Goal: Task Accomplishment & Management: Use online tool/utility

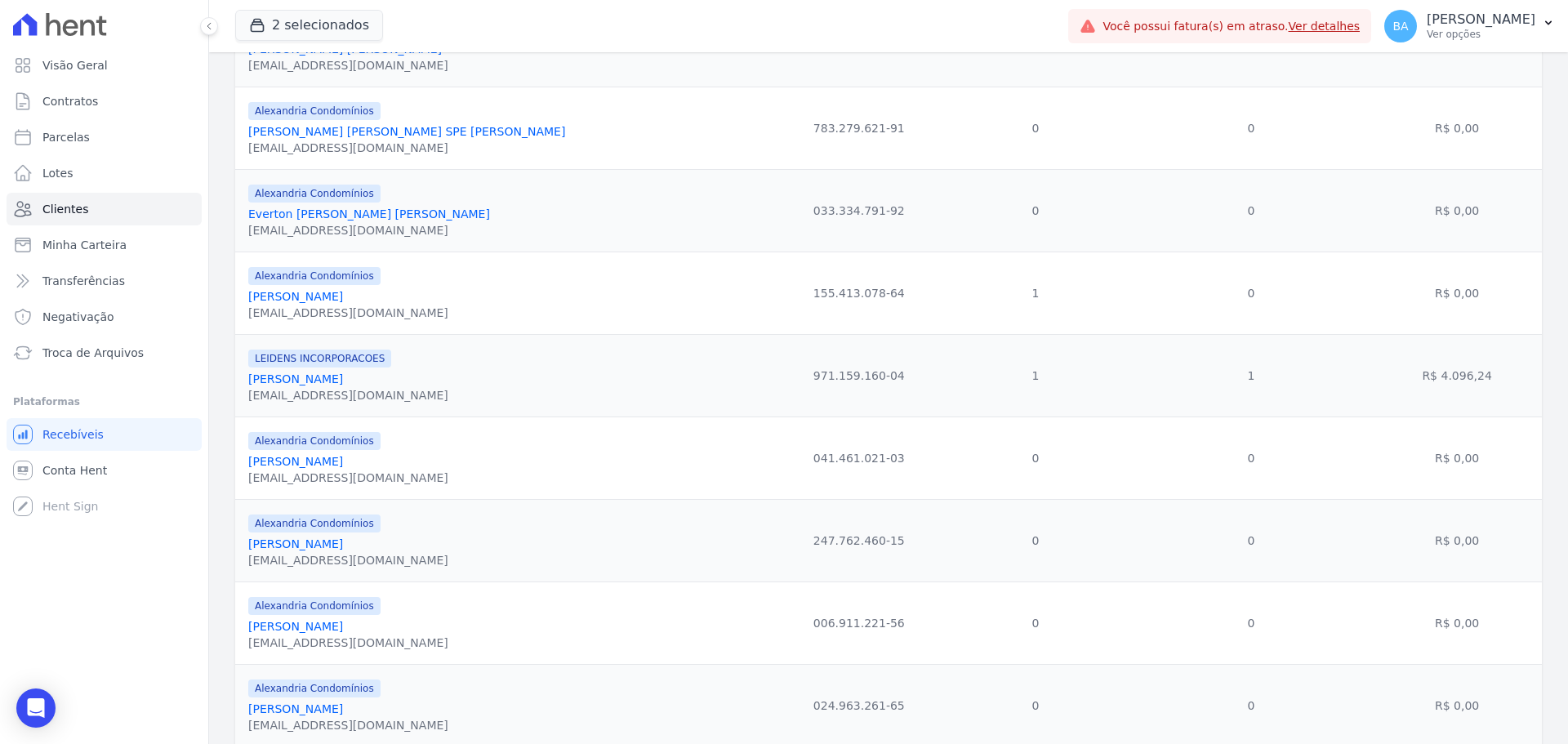
scroll to position [1335, 0]
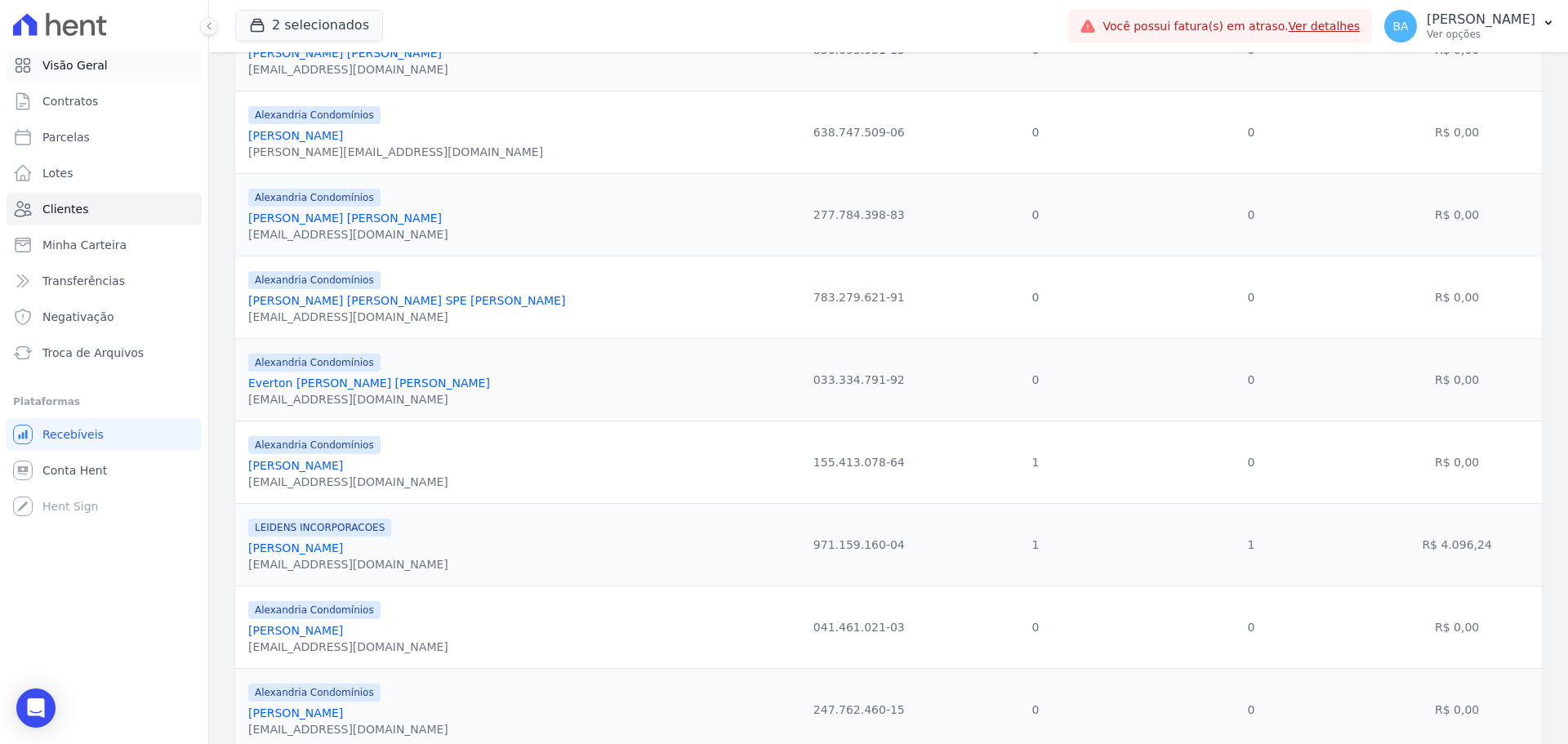
click at [94, 68] on span "Visão Geral" at bounding box center [74, 65] width 65 height 16
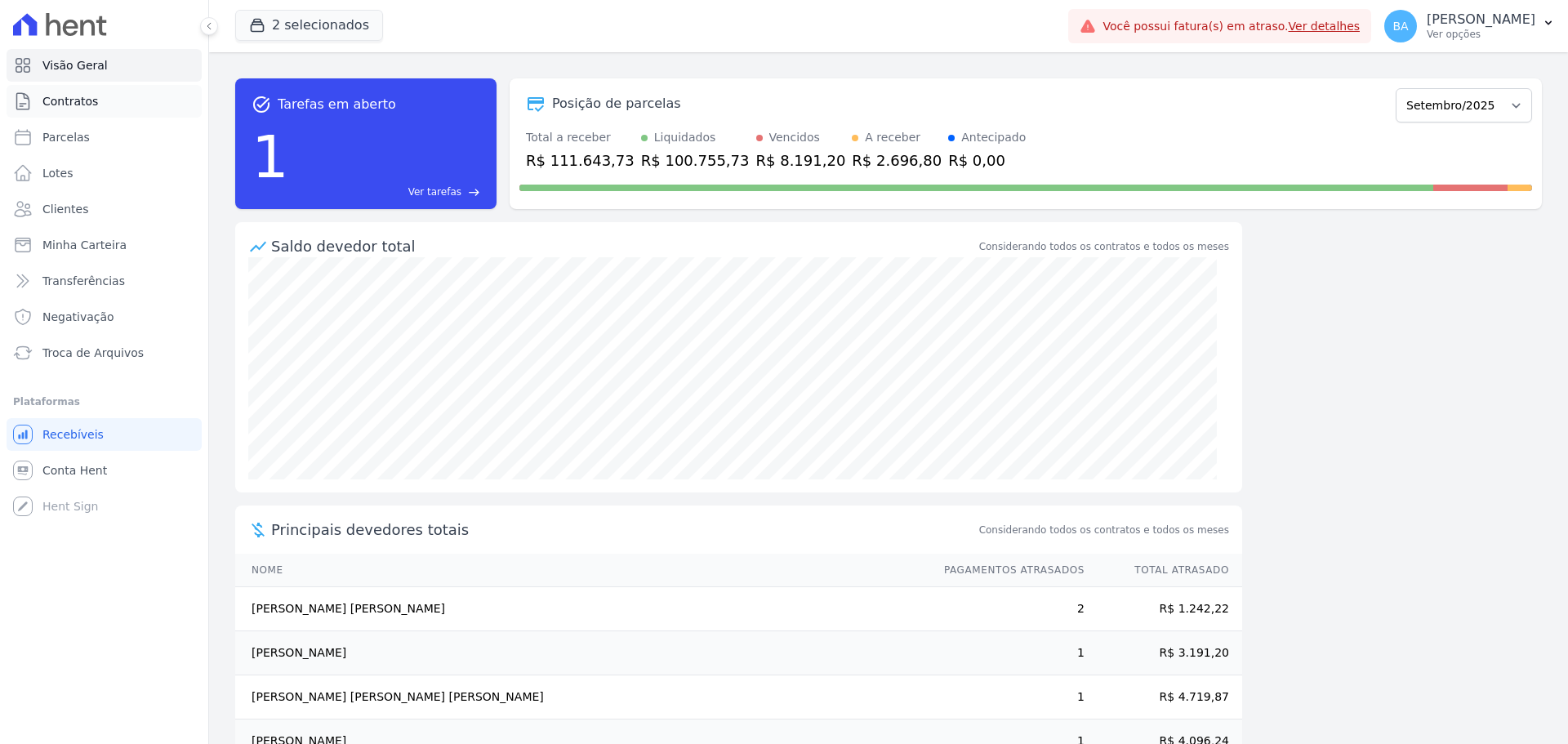
click at [87, 95] on span "Contratos" at bounding box center [70, 101] width 55 height 16
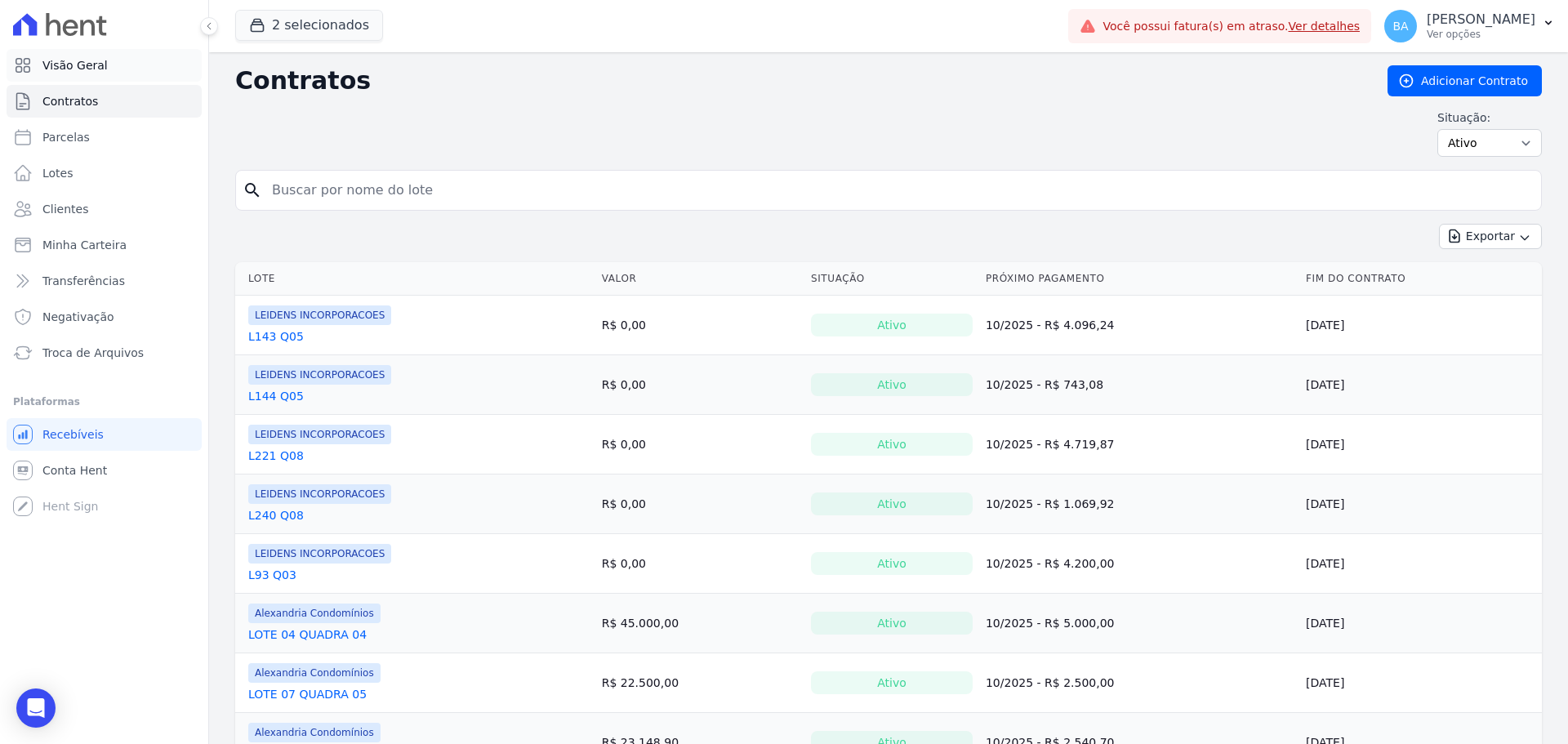
click at [86, 53] on link "Visão Geral" at bounding box center [104, 66] width 195 height 33
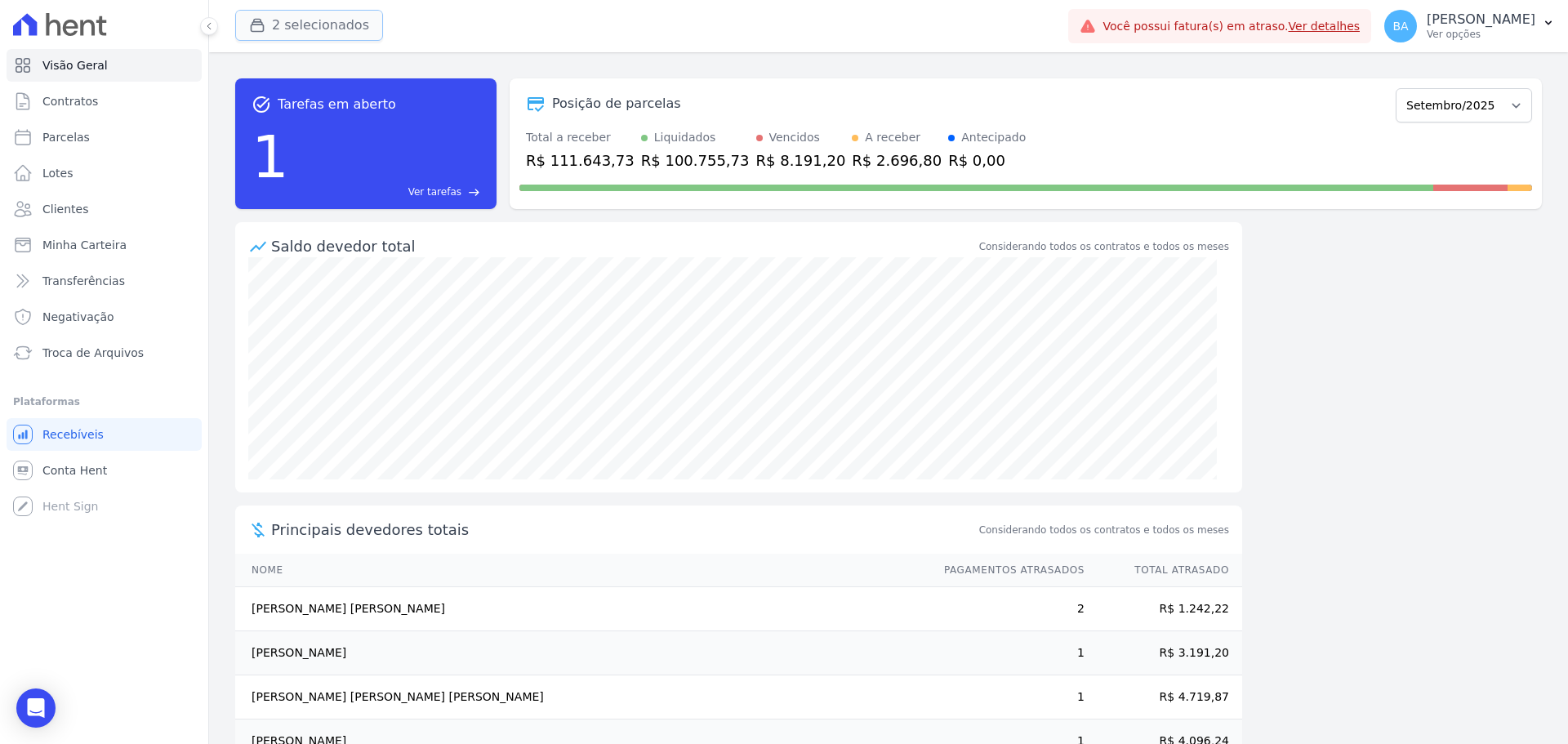
click at [283, 22] on button "2 selecionados" at bounding box center [309, 25] width 148 height 31
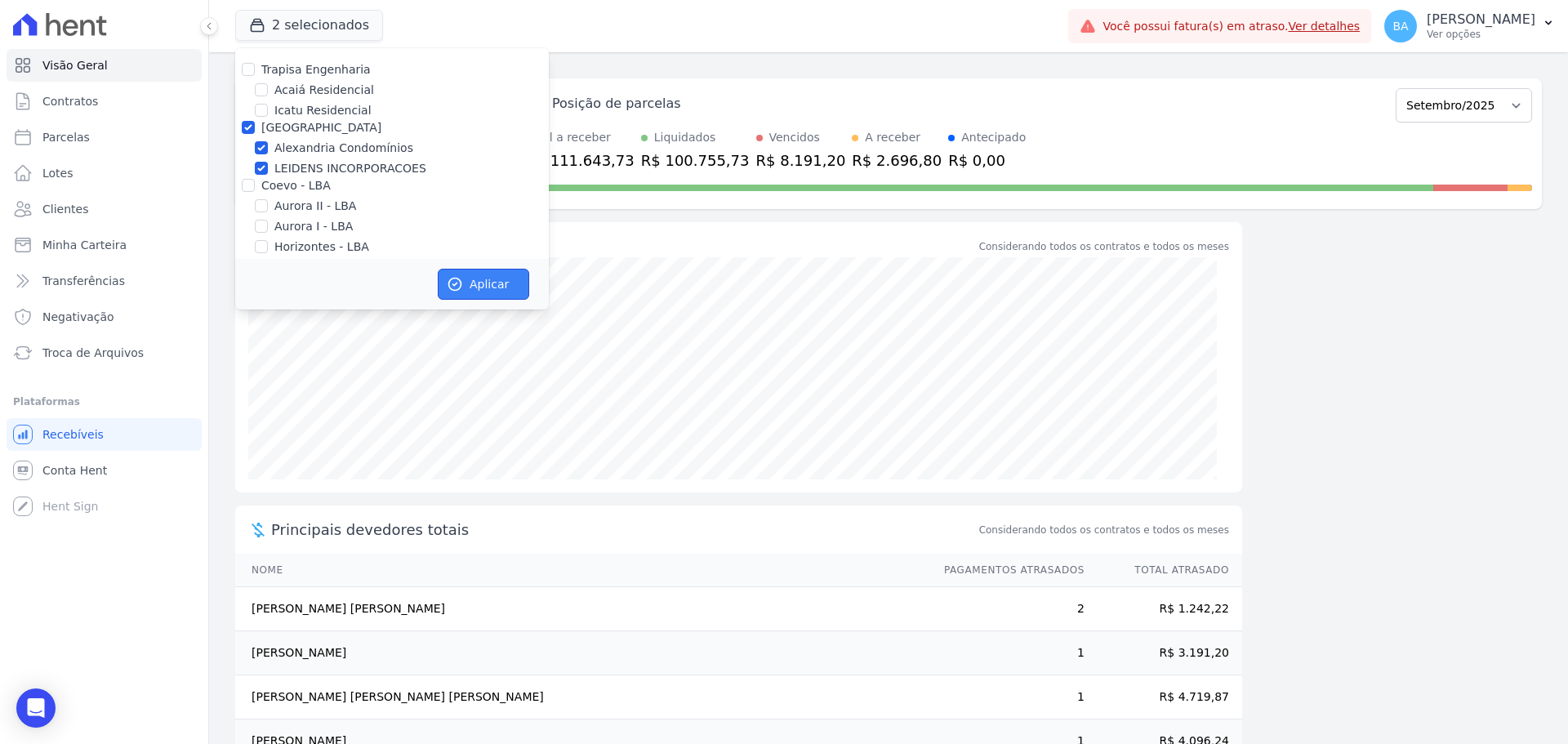
click at [476, 274] on button "Aplicar" at bounding box center [484, 284] width 92 height 31
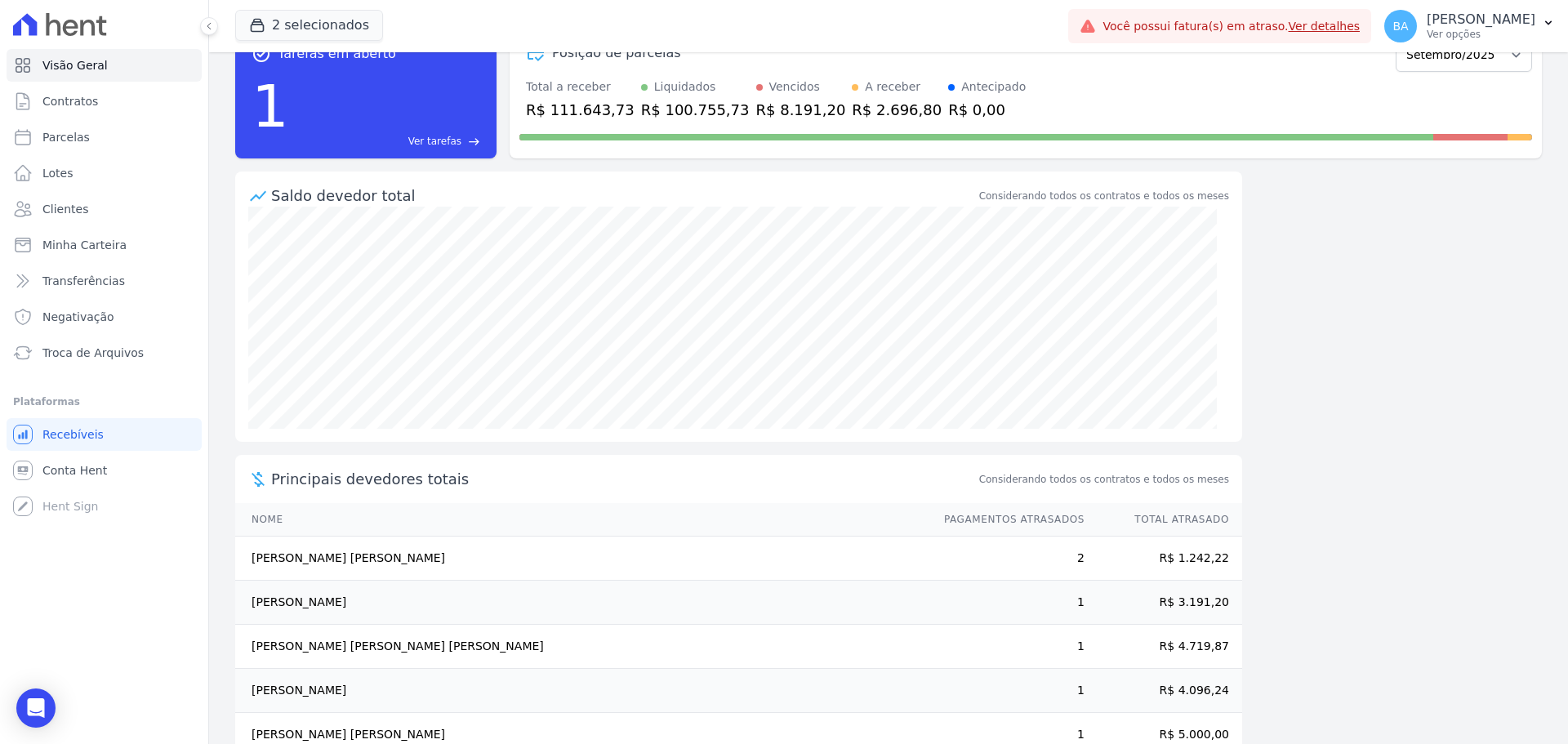
scroll to position [90, 0]
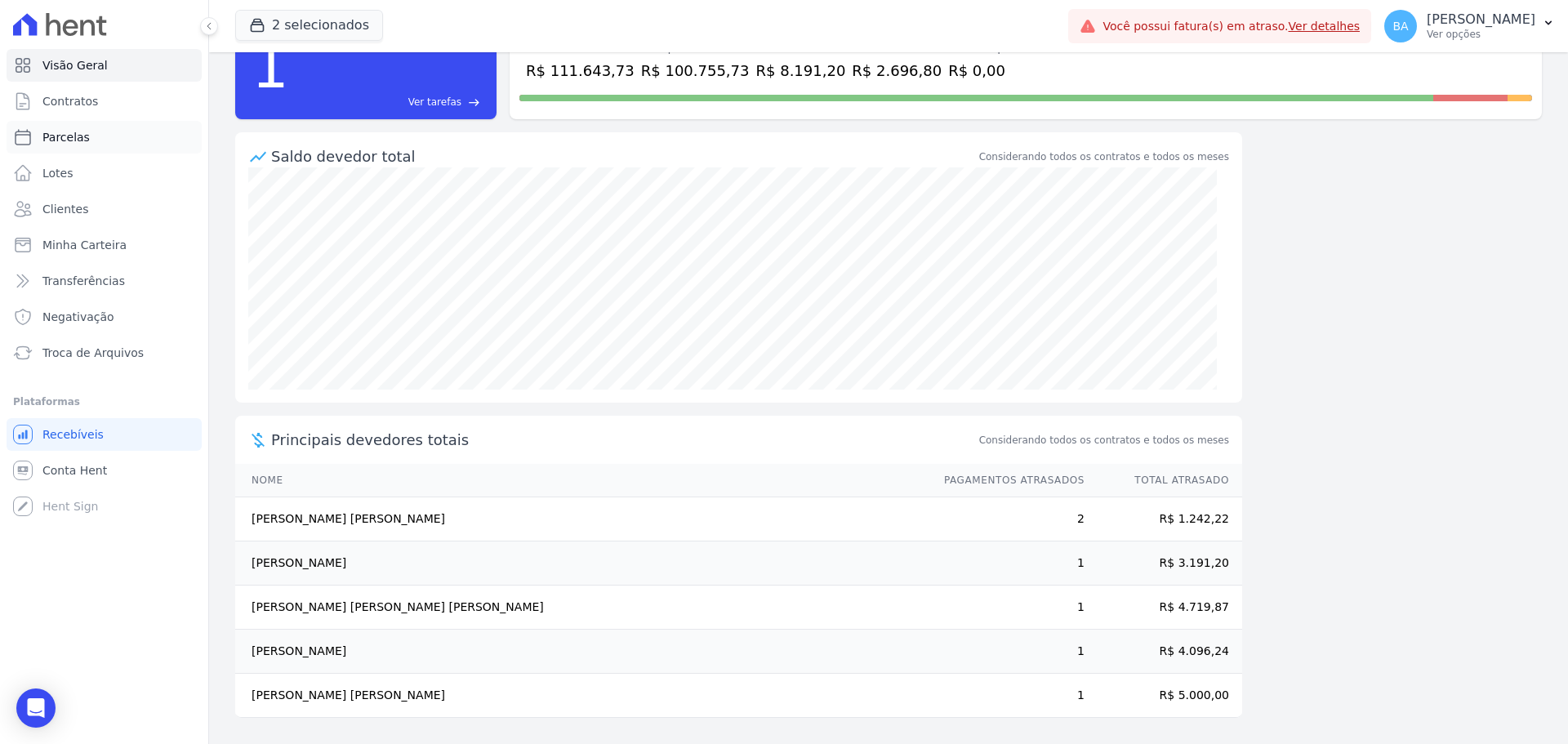
click at [94, 139] on link "Parcelas" at bounding box center [104, 138] width 195 height 33
select select
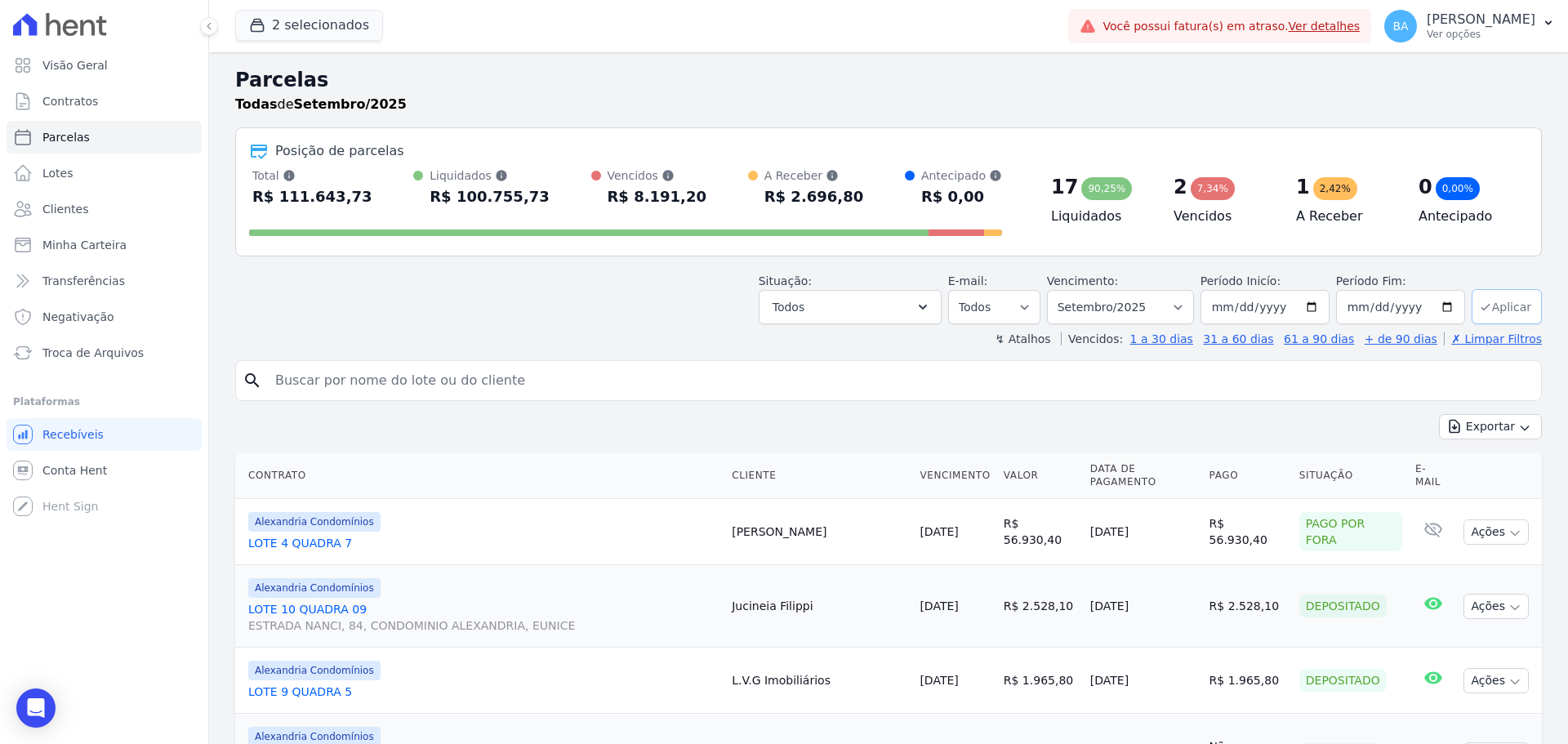
click at [1500, 306] on button "Aplicar" at bounding box center [1506, 307] width 70 height 36
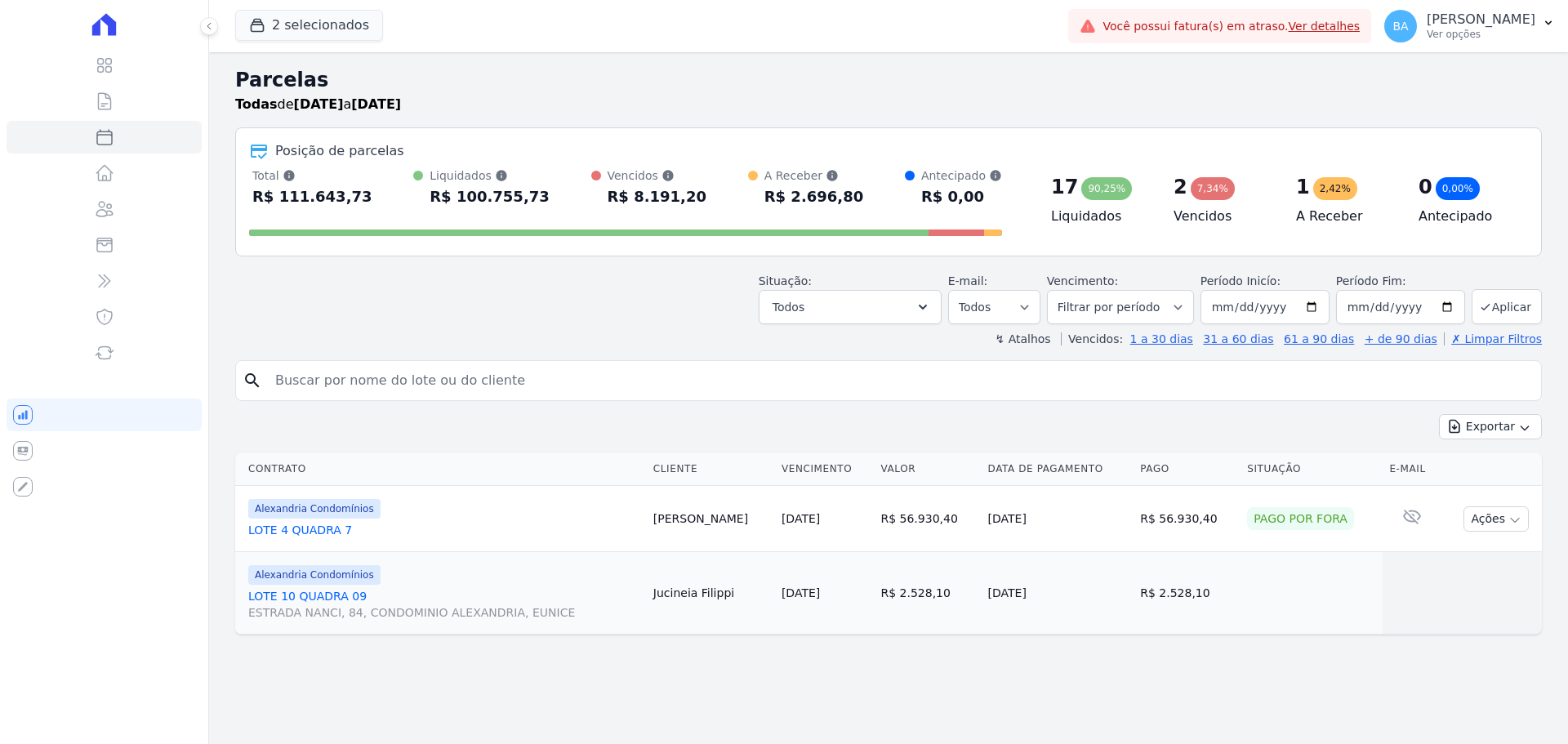
select select
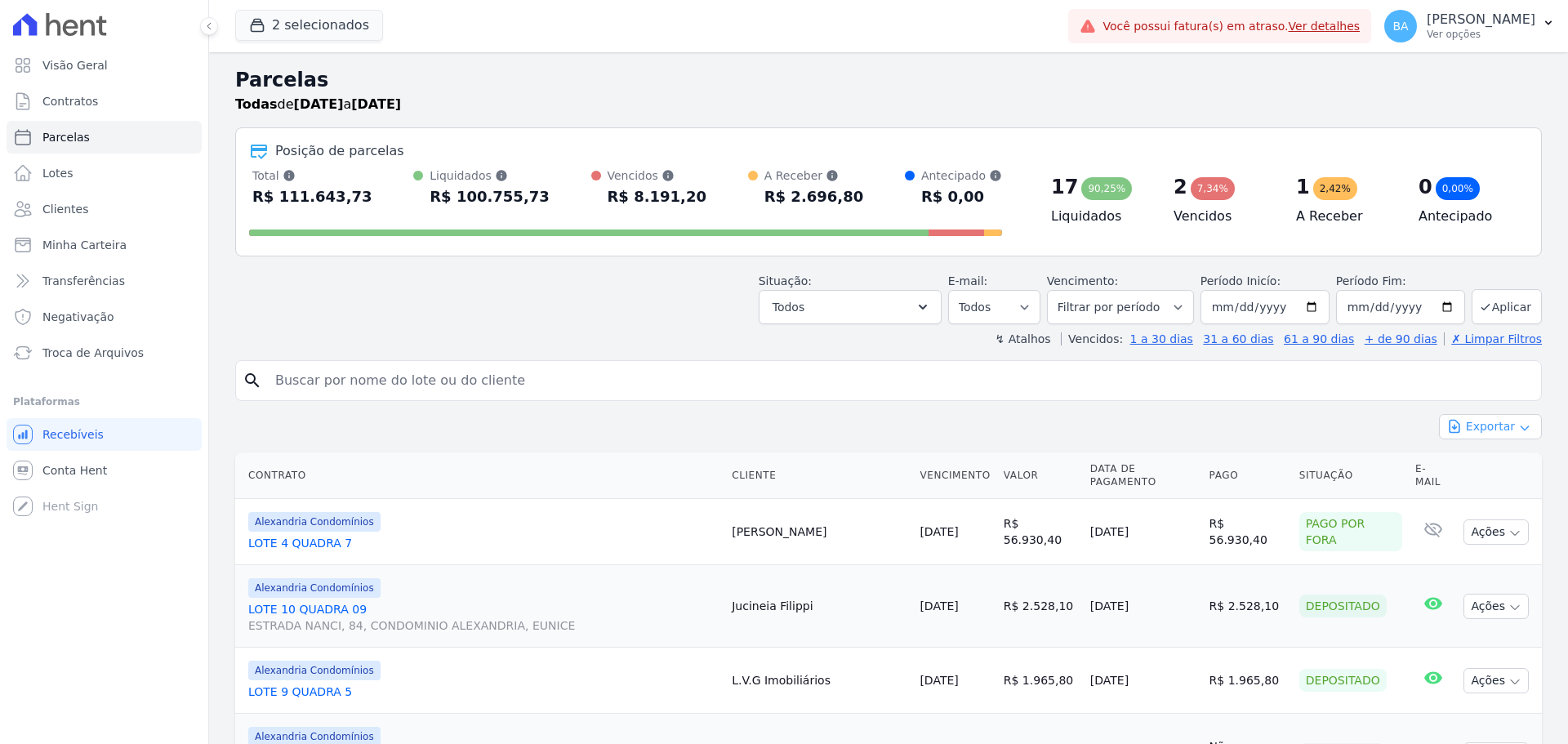
click at [1486, 426] on button "Exportar" at bounding box center [1490, 426] width 103 height 25
click at [1495, 495] on span "Exportar CSV" at bounding box center [1488, 493] width 87 height 16
click at [300, 22] on button "2 selecionados" at bounding box center [309, 25] width 148 height 31
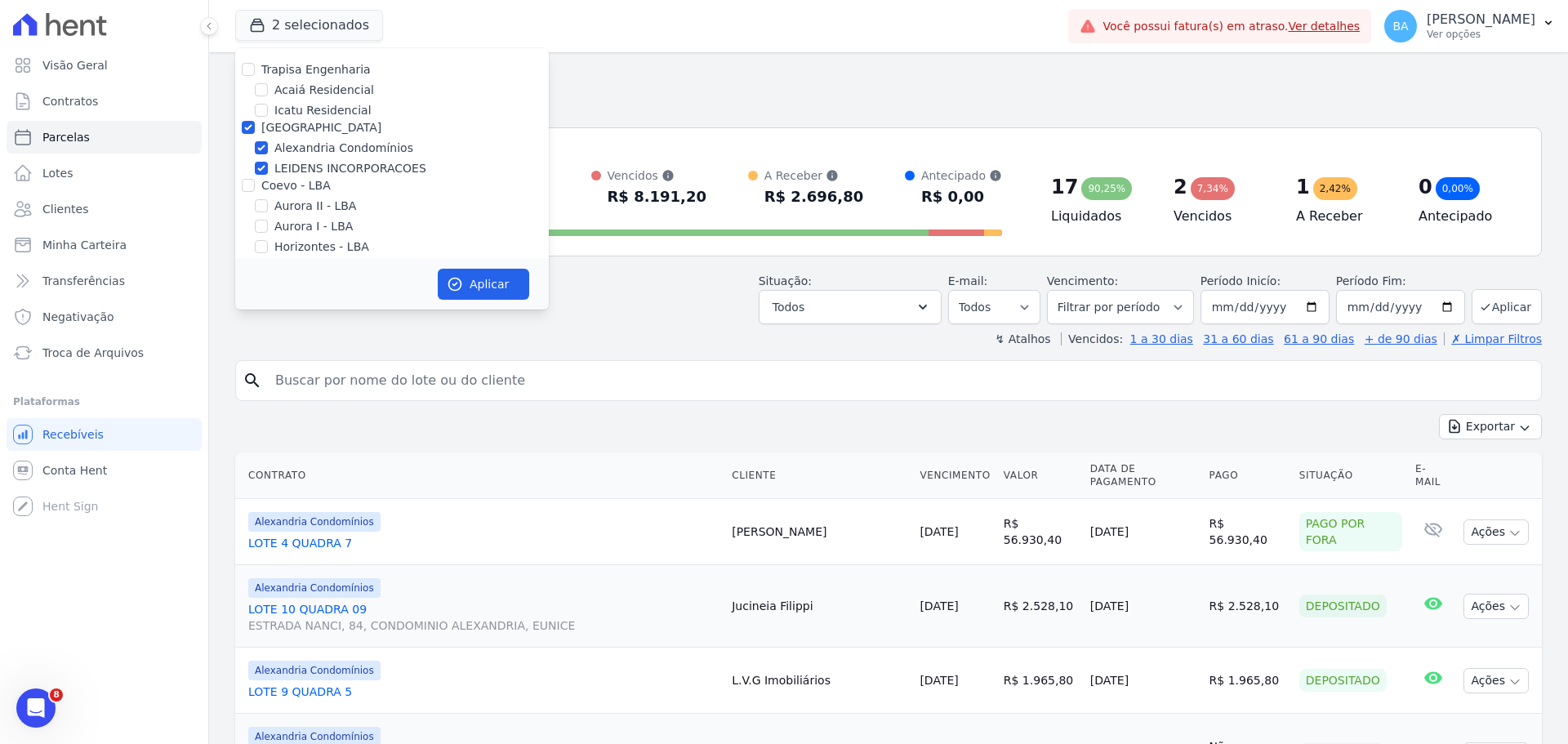
click at [1351, 392] on input "search" at bounding box center [900, 381] width 1269 height 33
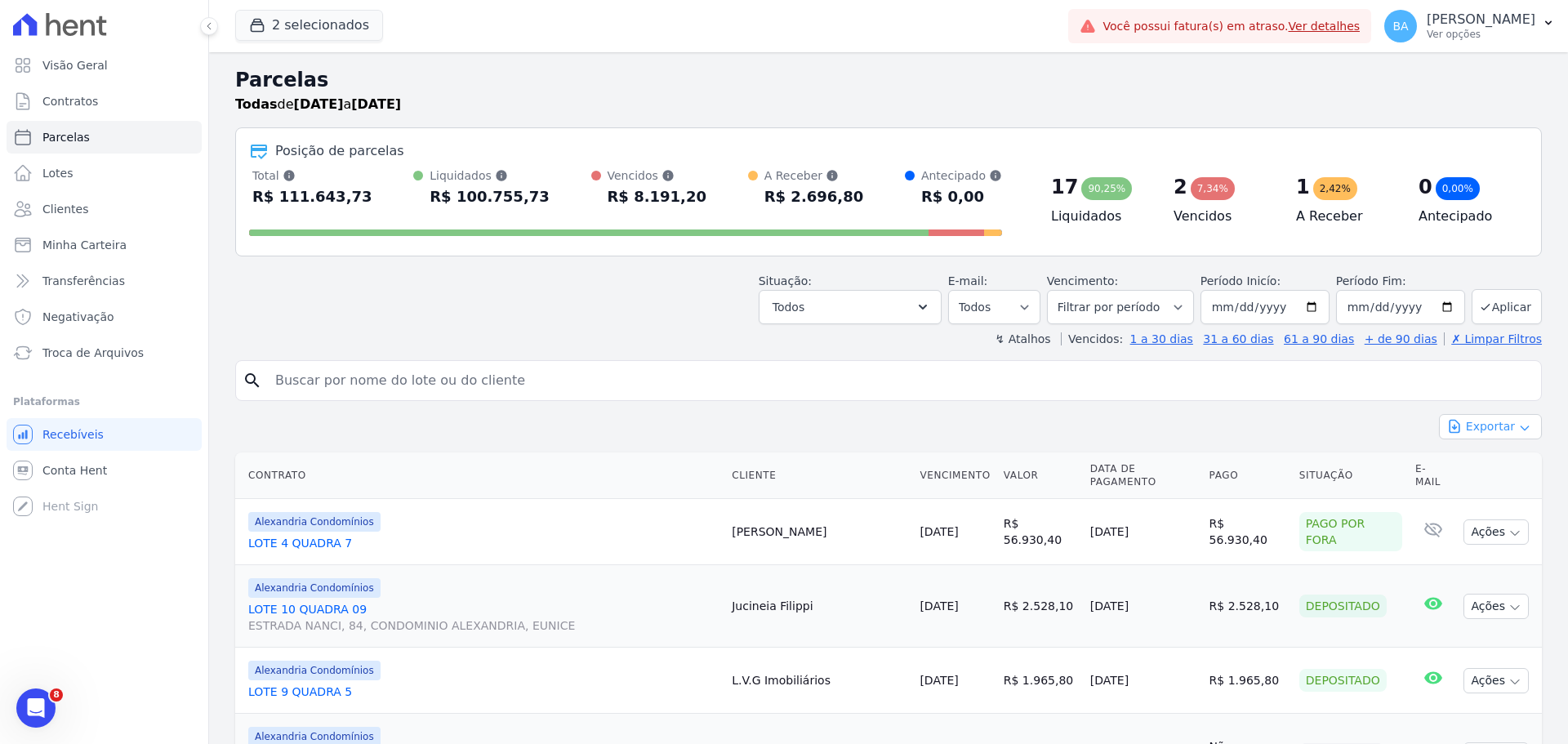
click at [1520, 429] on icon "button" at bounding box center [1524, 428] width 7 height 4
click at [1489, 495] on span "Exportar CSV" at bounding box center [1488, 493] width 87 height 16
click at [1429, 310] on input "2025-09-30" at bounding box center [1400, 307] width 129 height 35
click at [1437, 307] on input "2025-09-30" at bounding box center [1400, 307] width 129 height 35
type input "[DATE]"
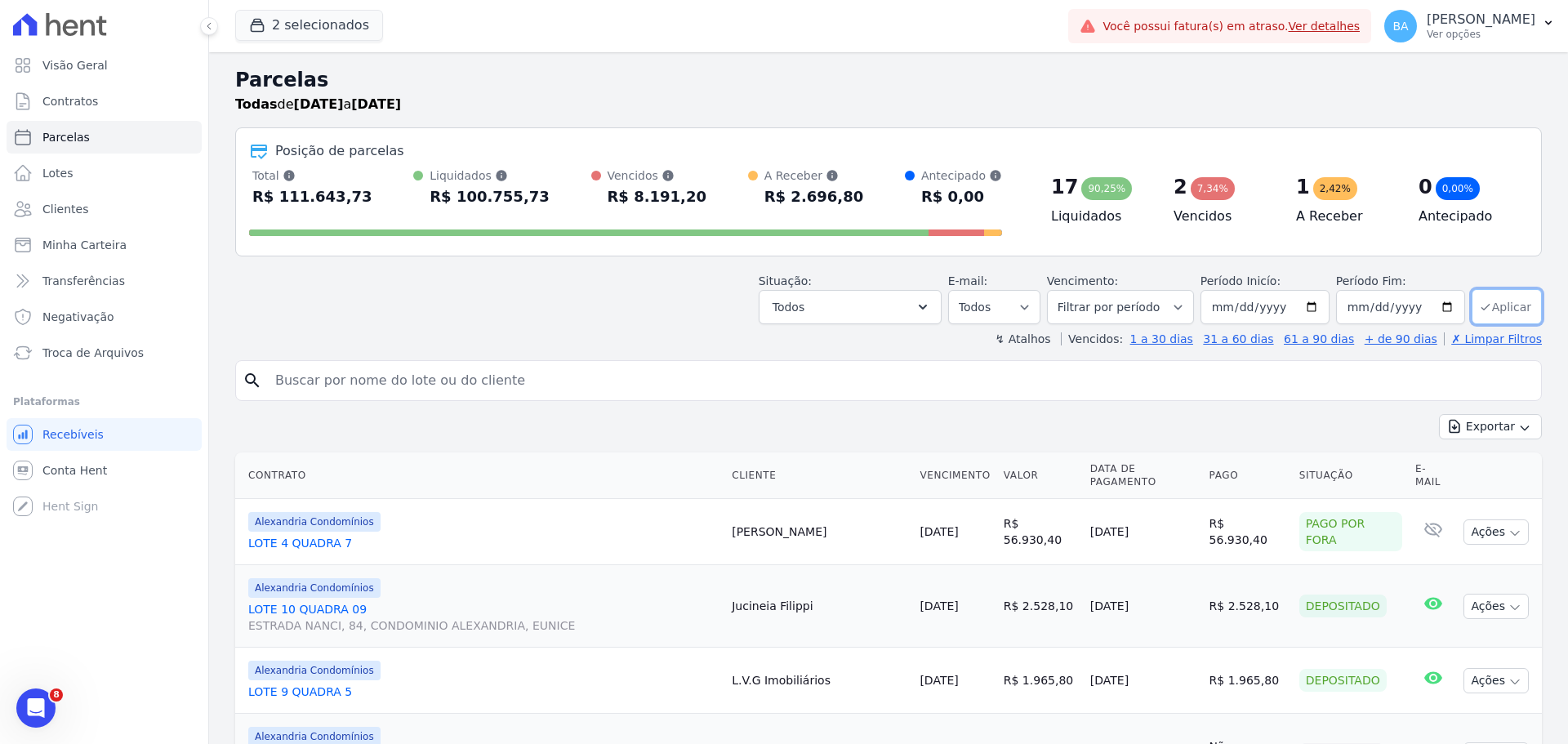
click at [1495, 308] on button "Aplicar" at bounding box center [1506, 307] width 70 height 36
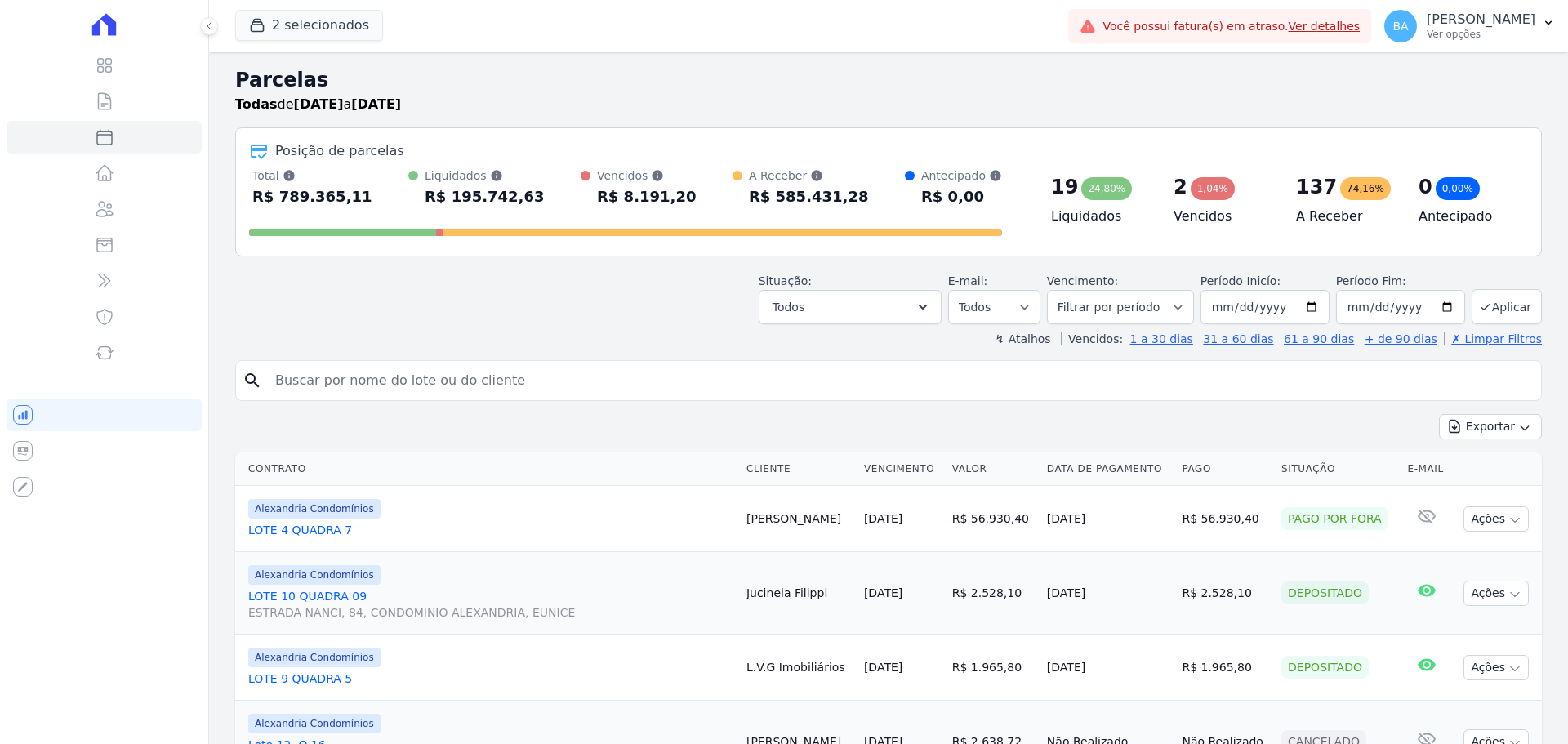
select select
click at [1480, 424] on button "Exportar" at bounding box center [1490, 426] width 103 height 25
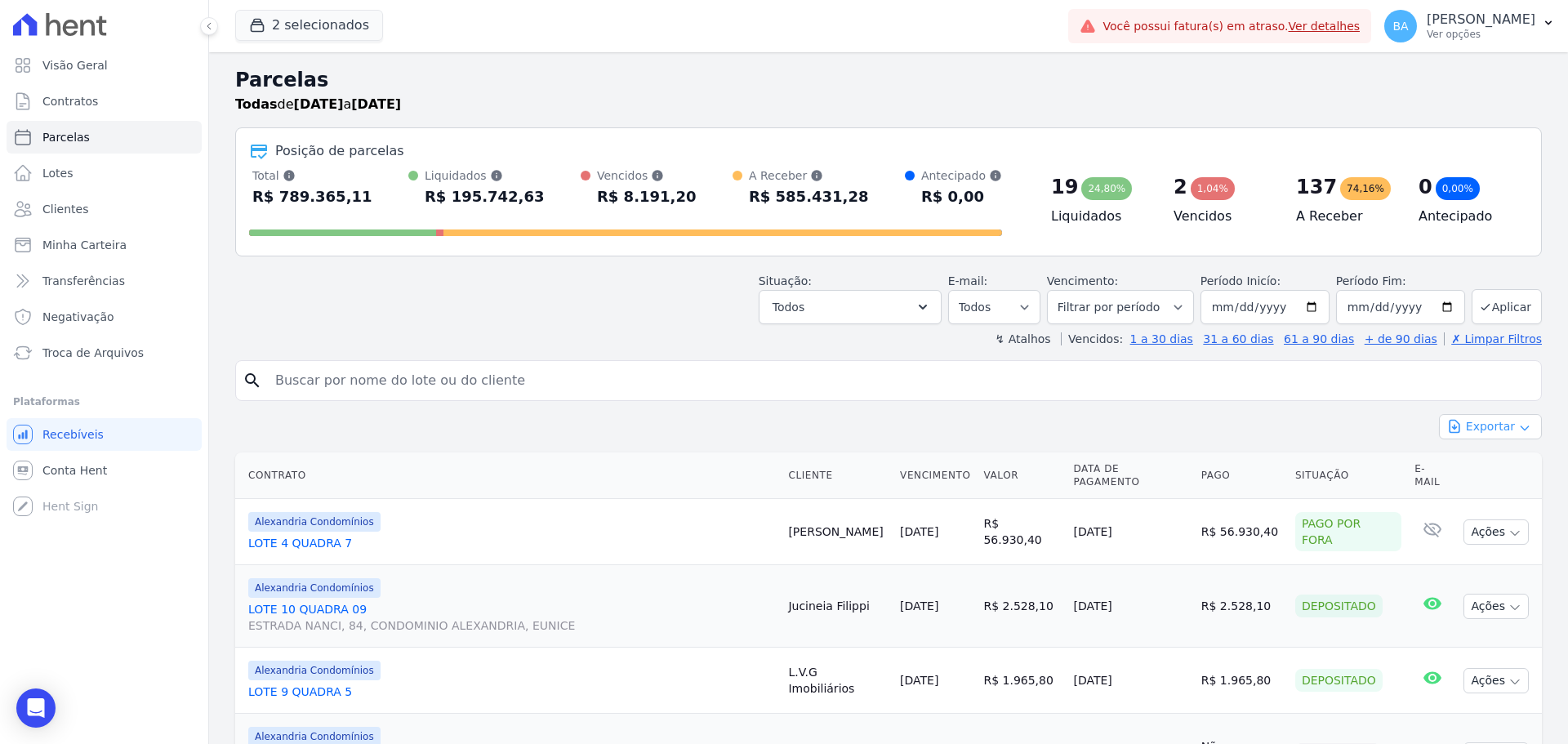
click at [1474, 421] on button "Exportar" at bounding box center [1490, 426] width 103 height 25
click at [1491, 491] on span "Exportar CSV" at bounding box center [1488, 493] width 87 height 16
click at [1507, 489] on span "Exportar CSV" at bounding box center [1488, 493] width 87 height 16
click at [1462, 499] on span "Exportar CSV" at bounding box center [1488, 493] width 87 height 16
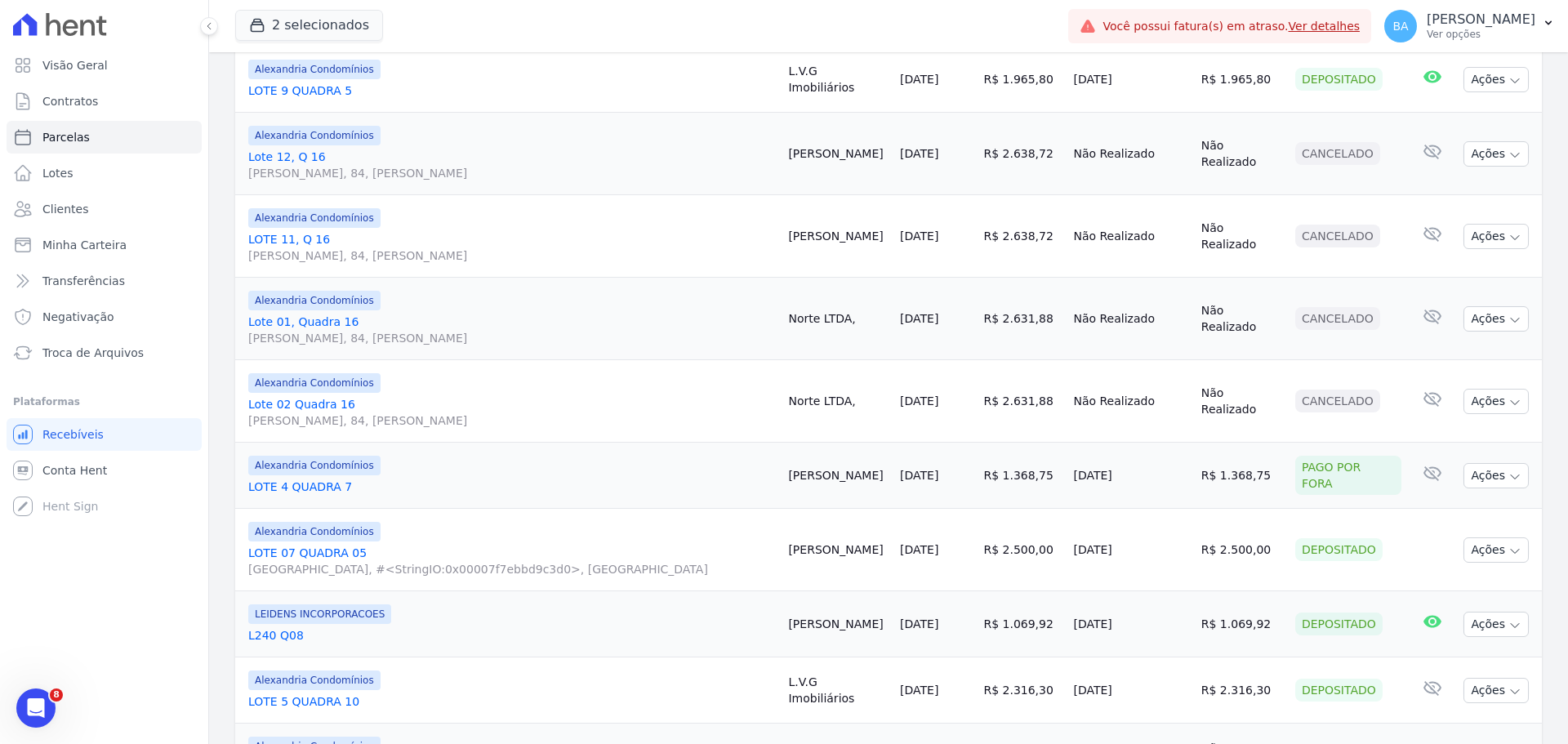
scroll to position [409, 0]
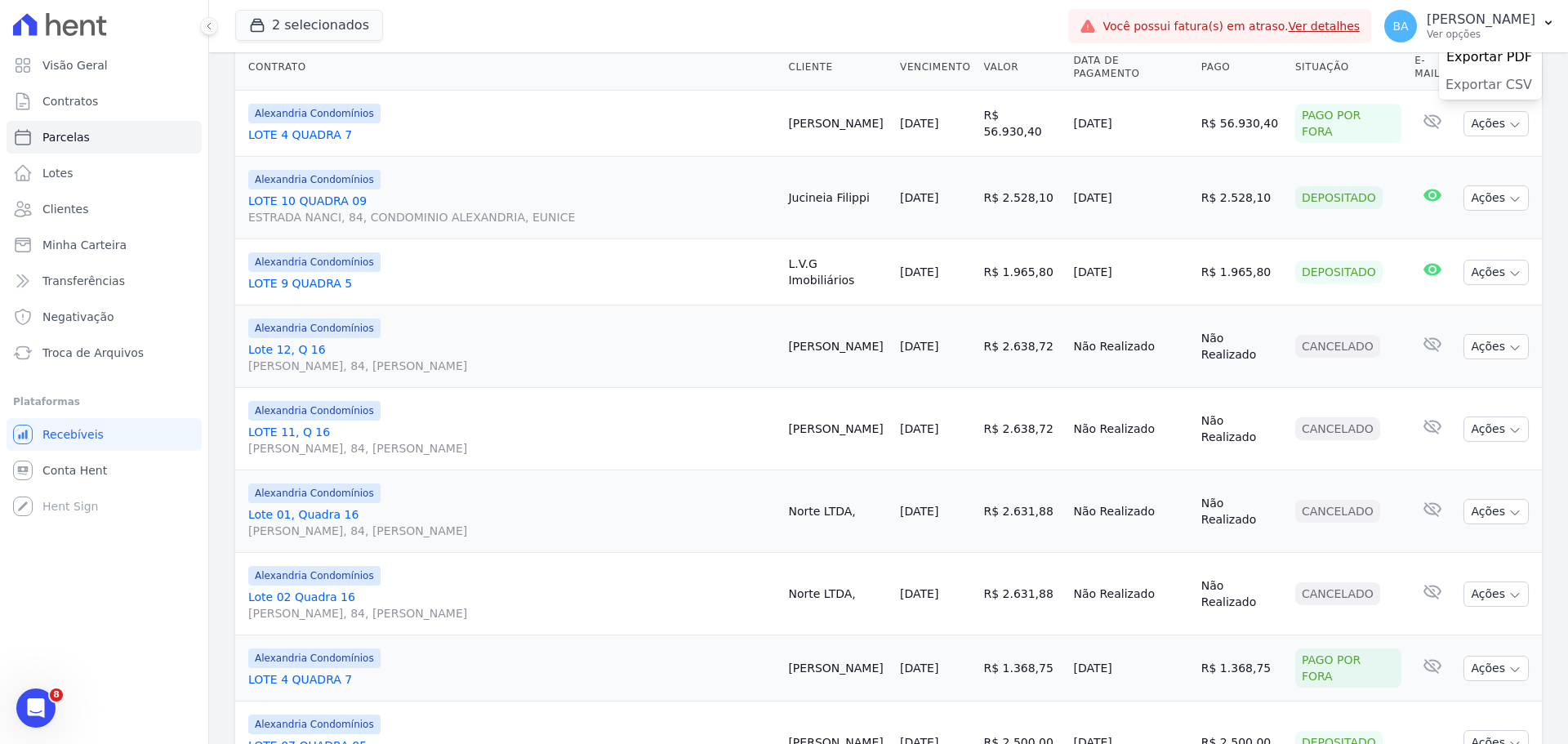
click at [1511, 85] on span "Exportar CSV" at bounding box center [1488, 85] width 87 height 16
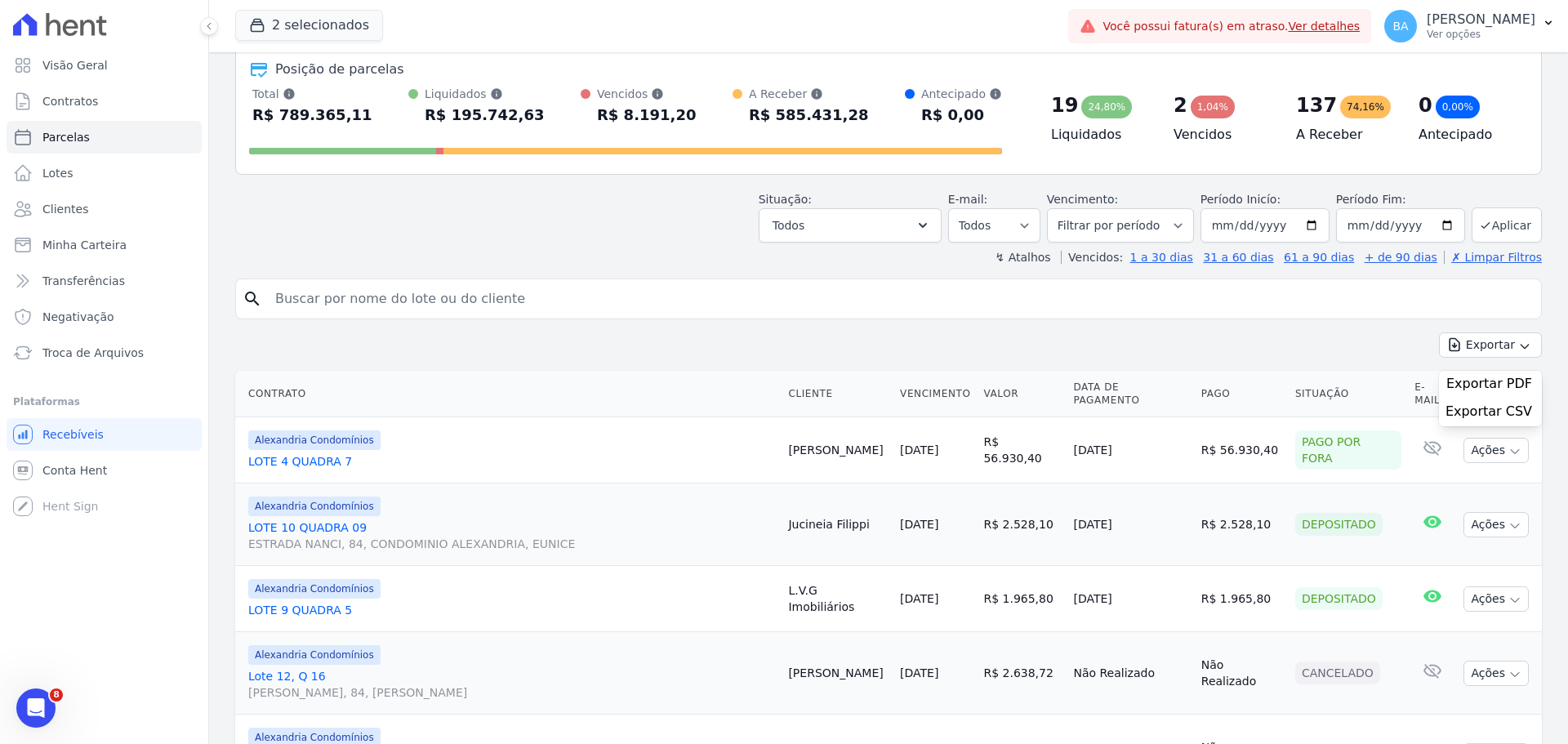
click at [1275, 303] on input "search" at bounding box center [900, 299] width 1269 height 33
click at [1489, 352] on button "Exportar" at bounding box center [1490, 345] width 103 height 25
click at [1465, 414] on span "Exportar CSV" at bounding box center [1488, 411] width 87 height 16
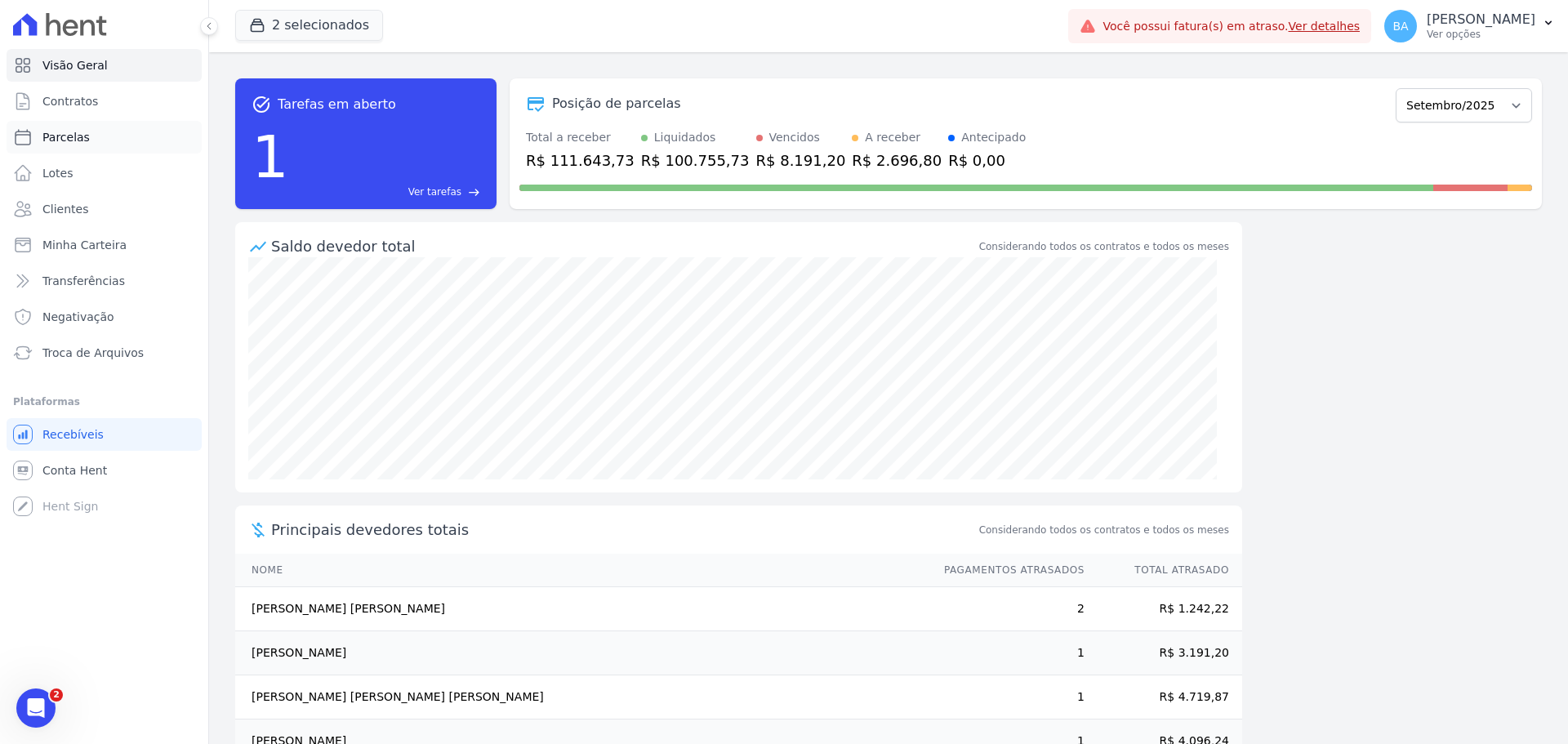
click at [96, 136] on link "Parcelas" at bounding box center [104, 138] width 195 height 33
select select
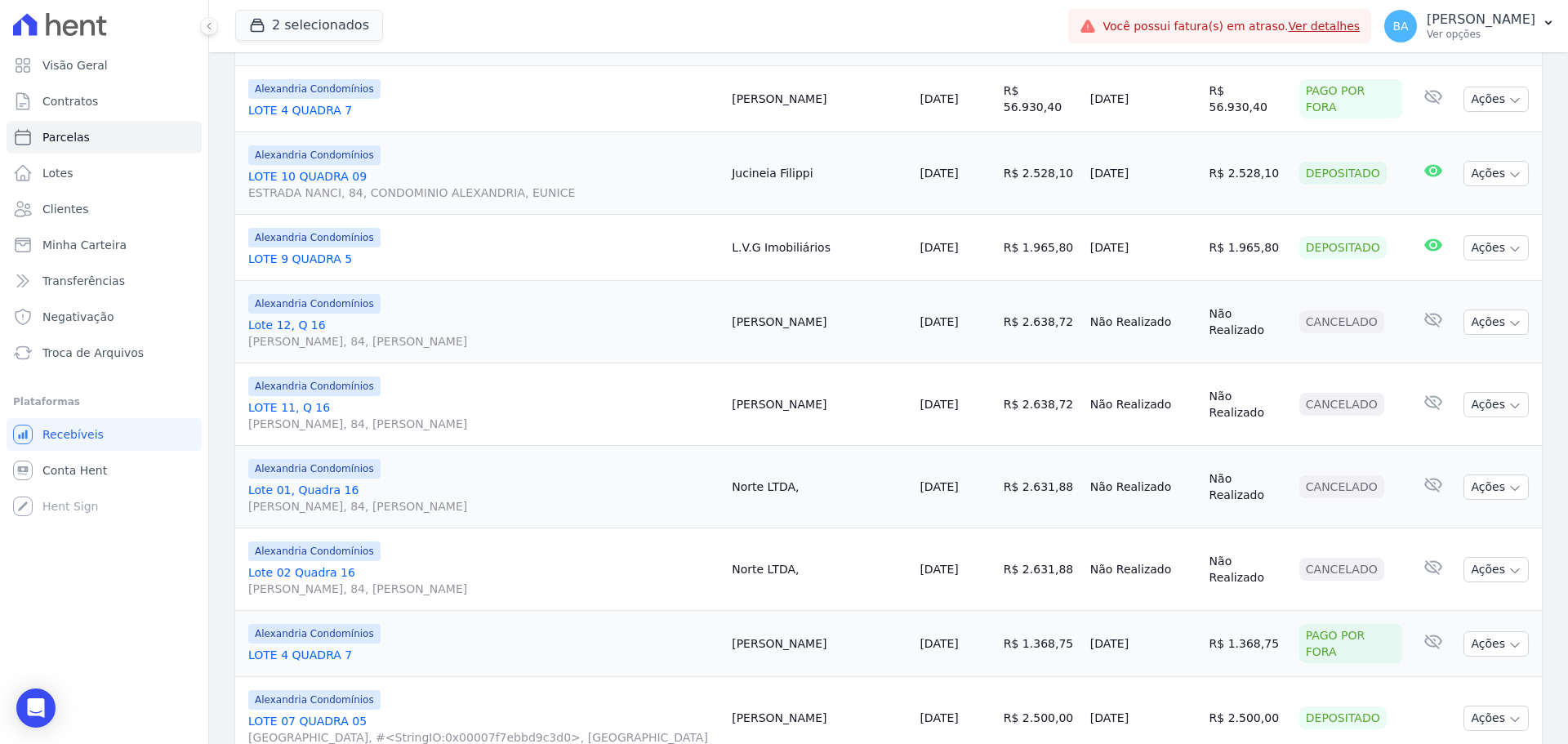
scroll to position [245, 0]
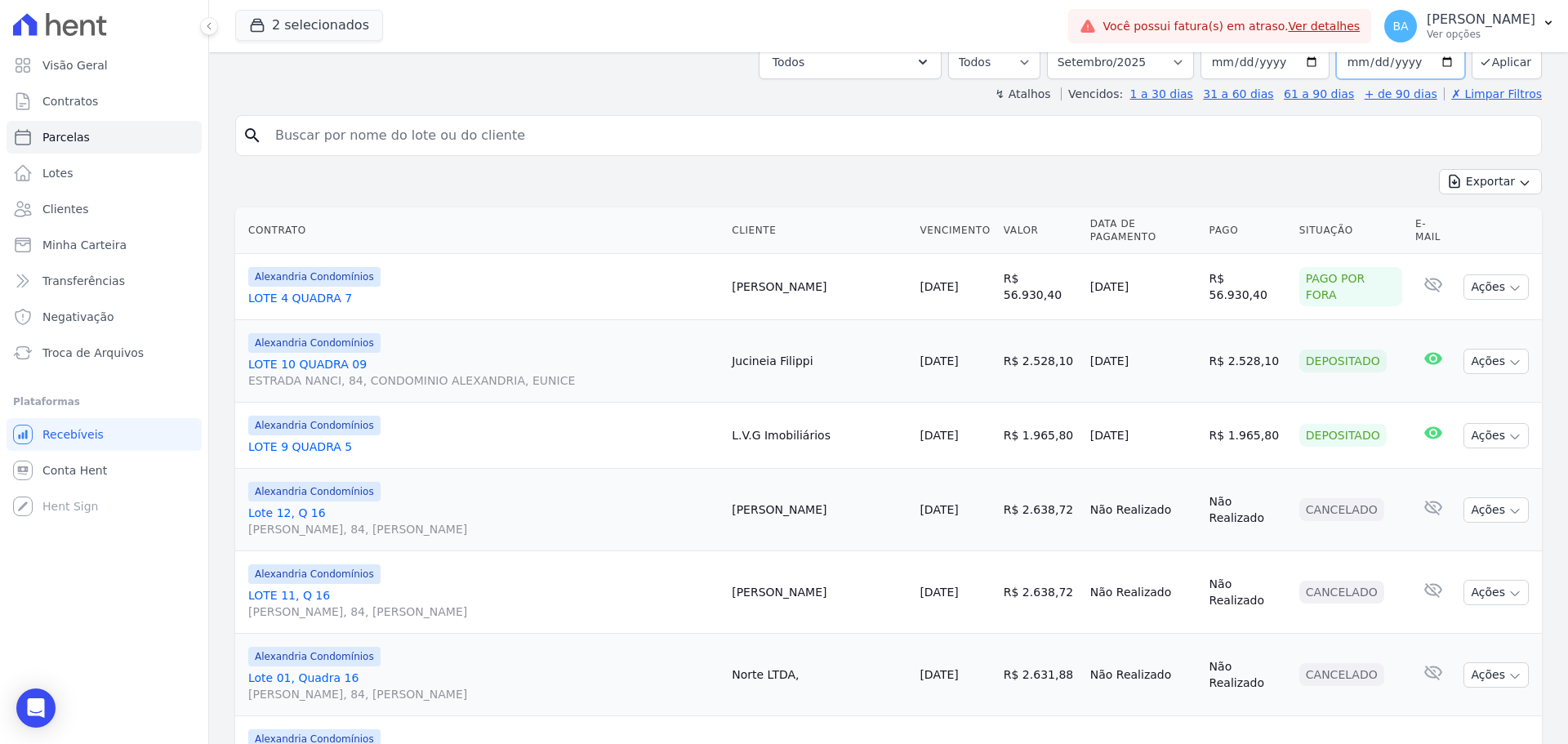
click at [1442, 65] on input "2025-09-30" at bounding box center [1400, 62] width 129 height 35
type input "[DATE]"
click at [1479, 61] on icon "submit" at bounding box center [1485, 61] width 13 height 13
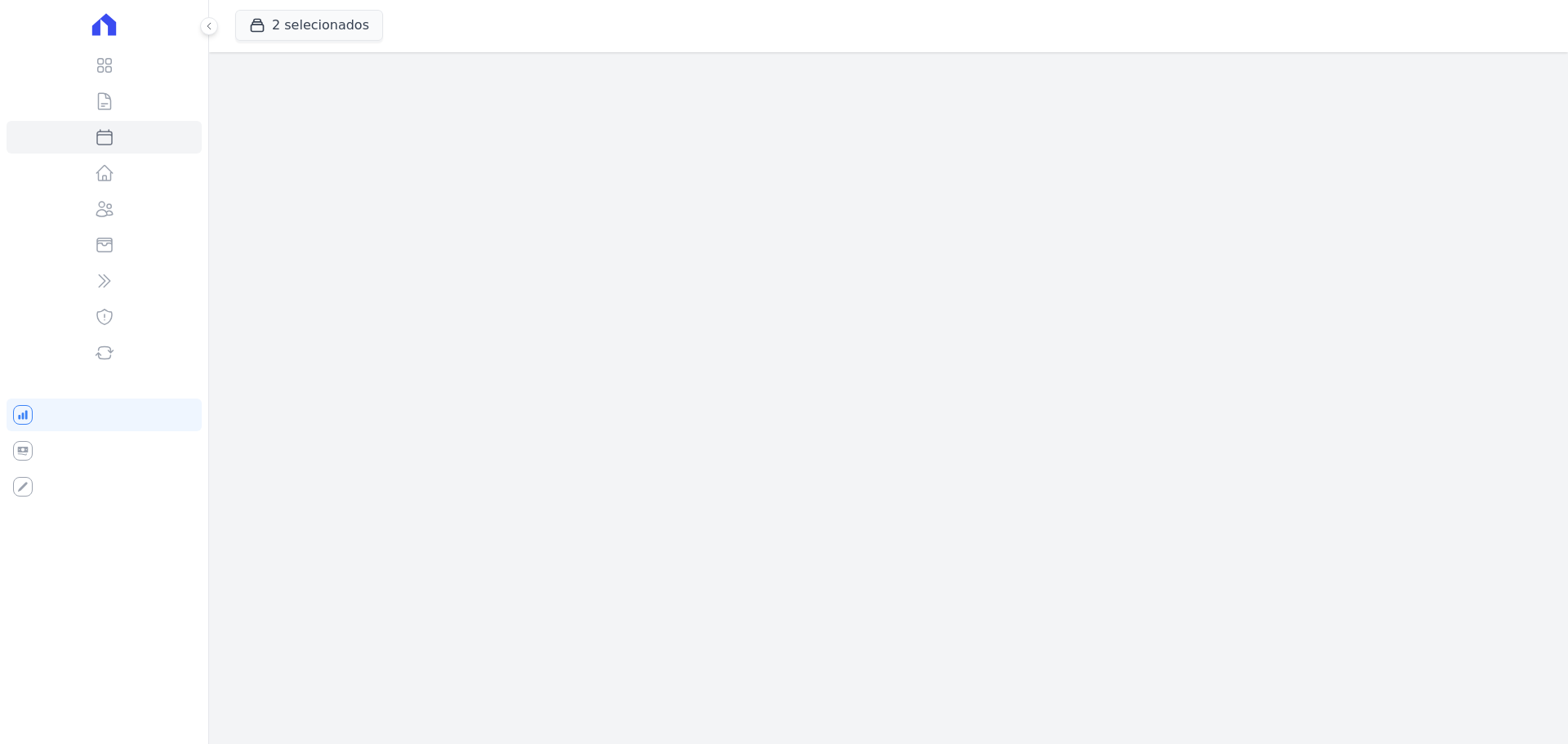
select select
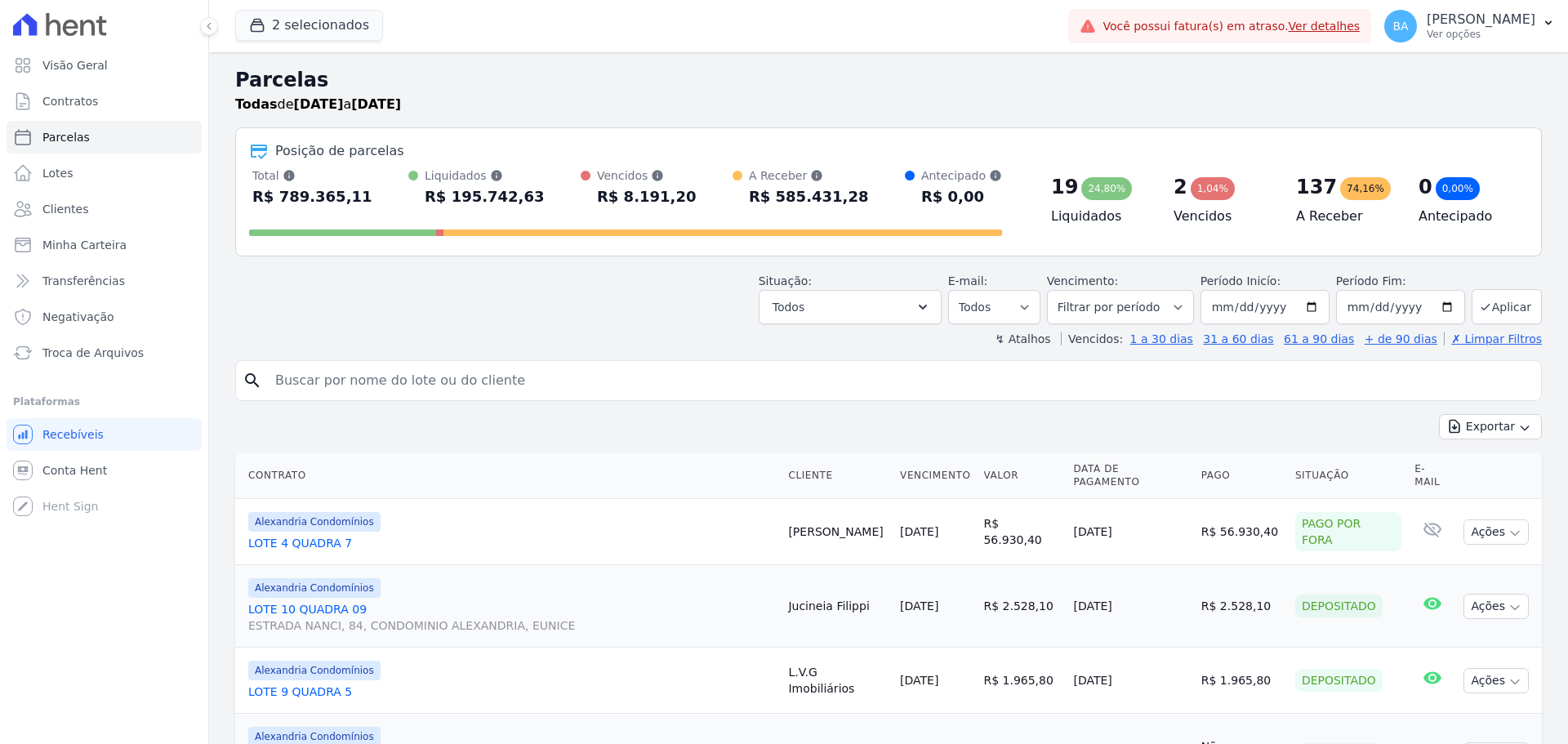
scroll to position [81, 0]
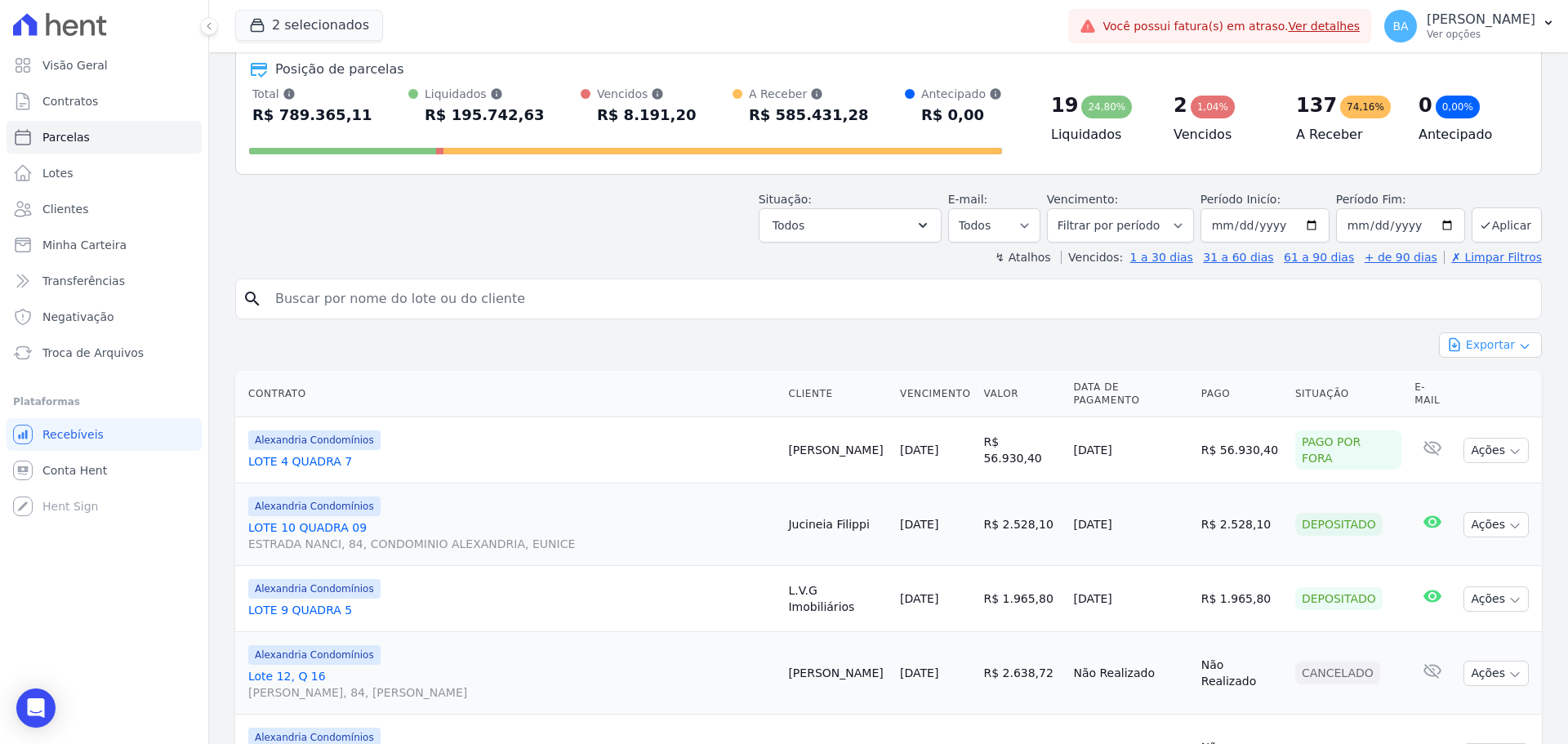
click at [1480, 350] on button "Exportar" at bounding box center [1490, 345] width 103 height 25
click at [1471, 405] on span "Exportar CSV" at bounding box center [1488, 411] width 87 height 16
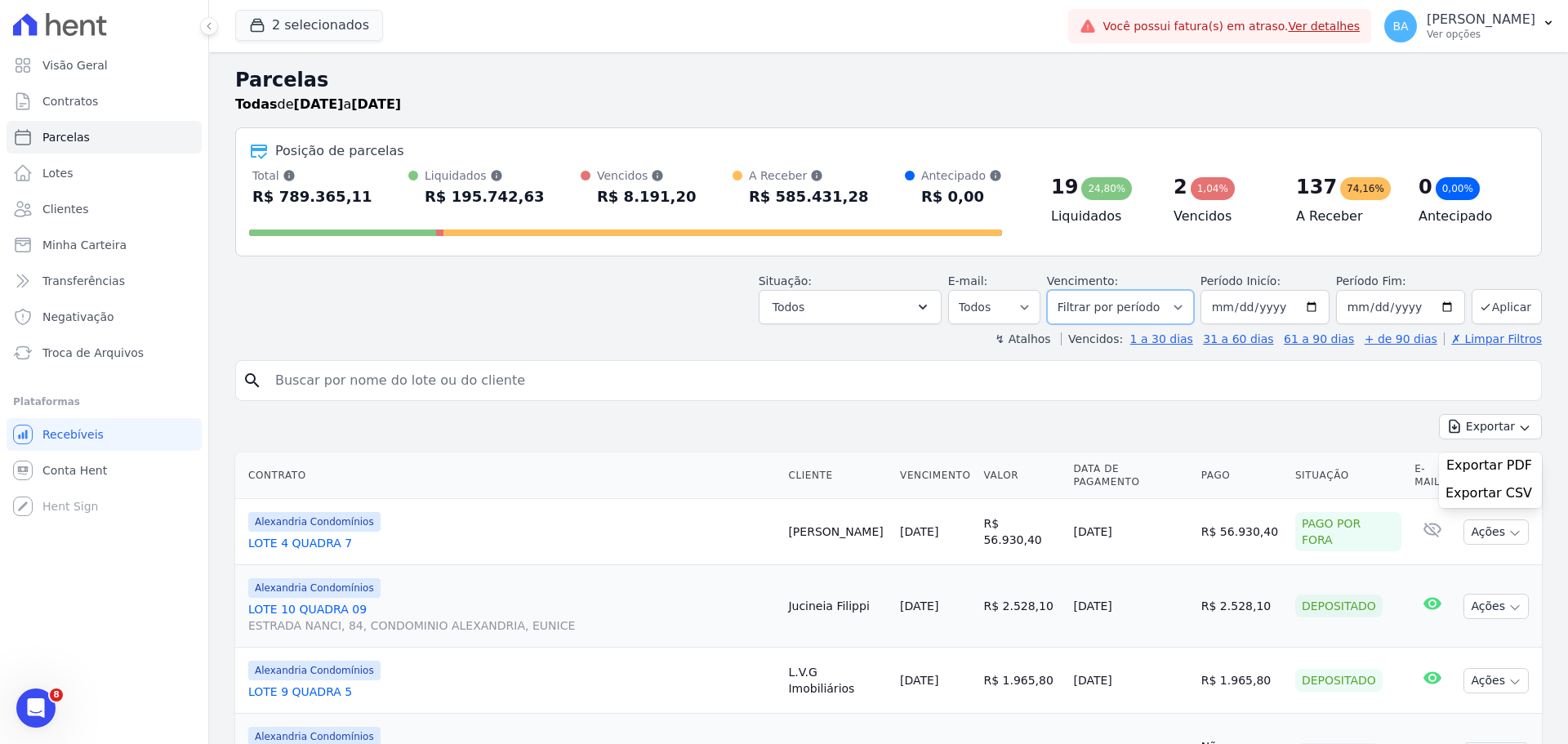
click at [1177, 313] on select "Filtrar por período ──────── Todos os meses Março/2023 Abril/2023 Maio/2023 Jun…" at bounding box center [1120, 307] width 147 height 35
click at [1042, 361] on div "search" at bounding box center [888, 380] width 1307 height 41
click at [911, 308] on button "Todos" at bounding box center [849, 307] width 183 height 35
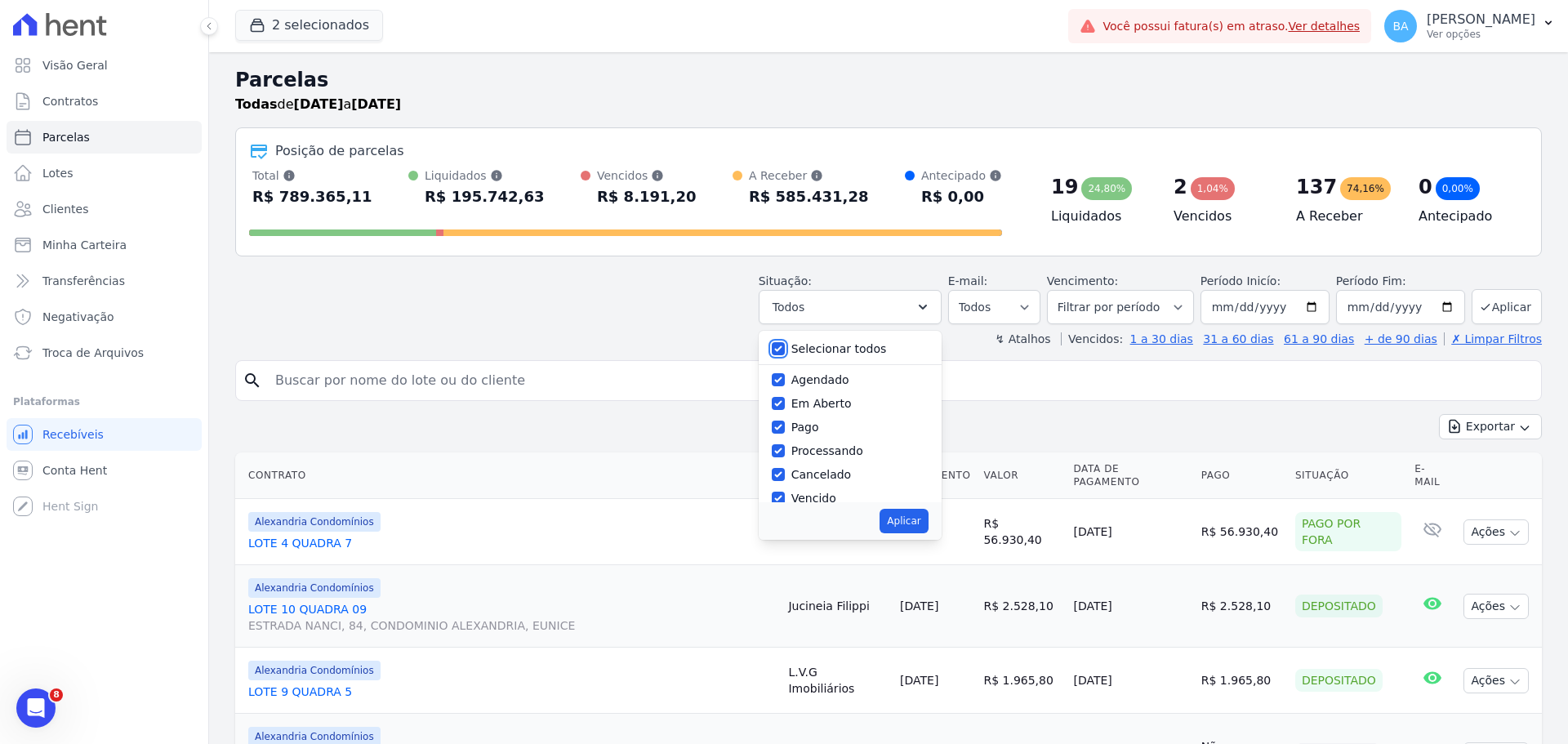
click at [784, 347] on input "Selecionar todos" at bounding box center [778, 348] width 13 height 13
checkbox input "false"
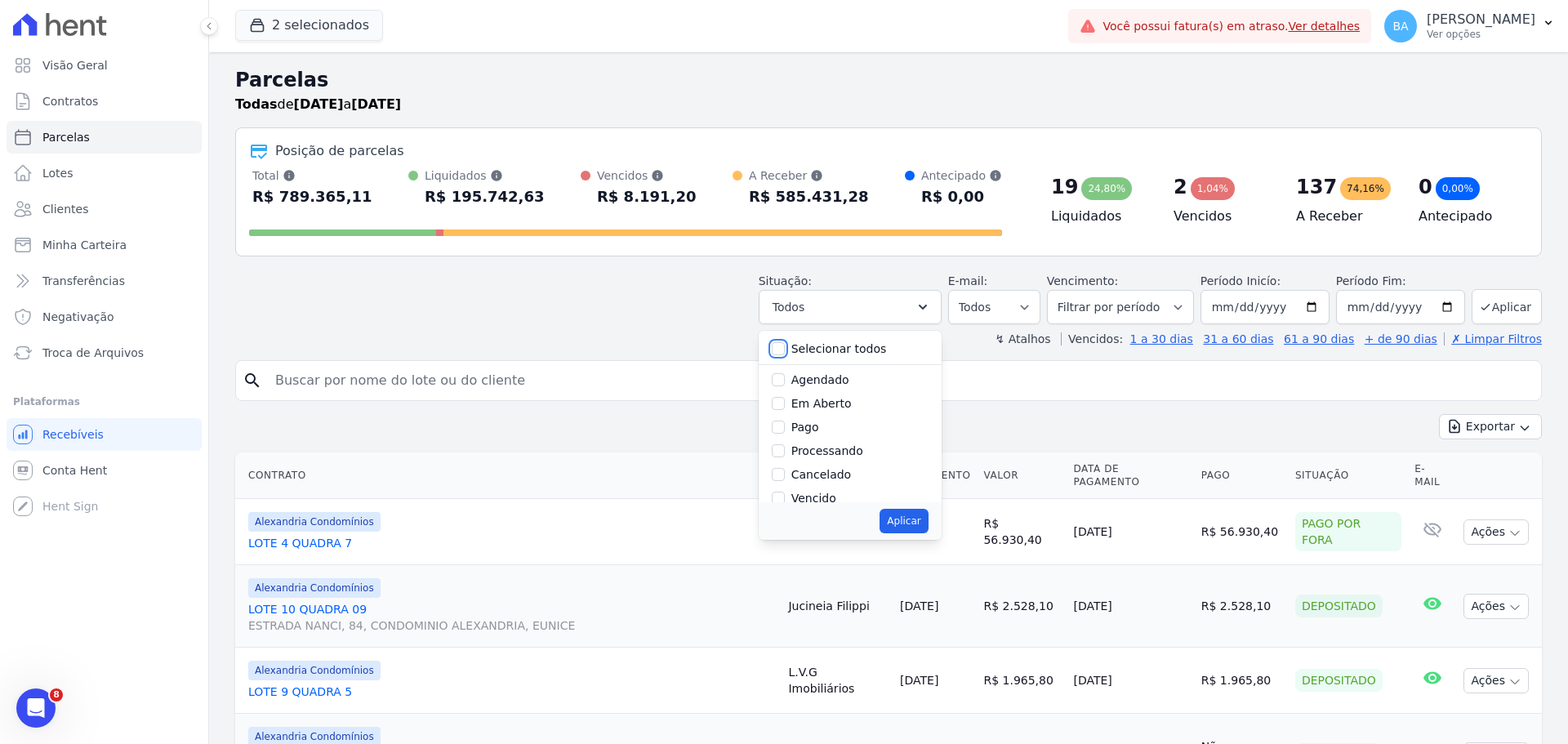
checkbox input "false"
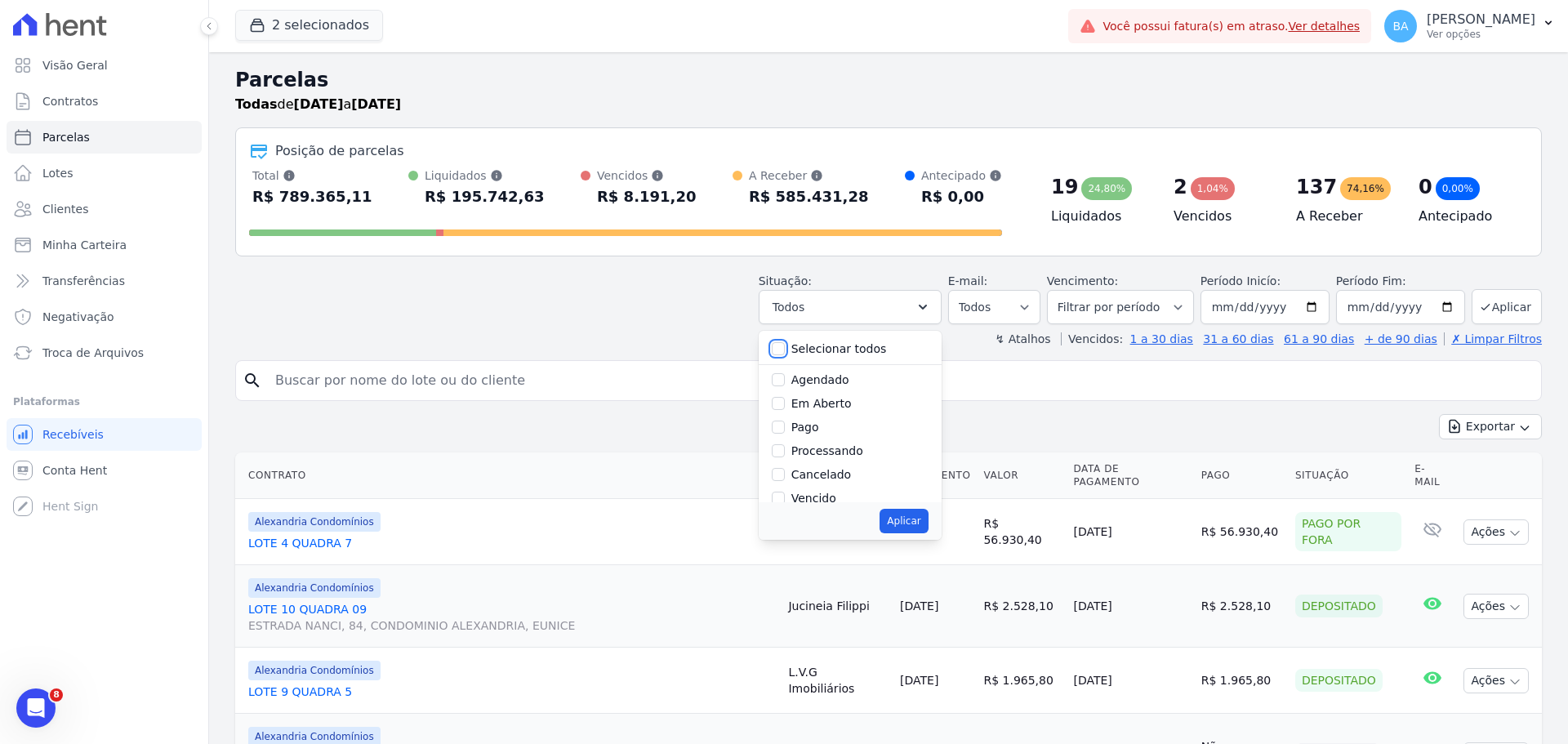
checkbox input "false"
click at [784, 398] on input "Em Aberto" at bounding box center [778, 403] width 13 height 13
checkbox input "true"
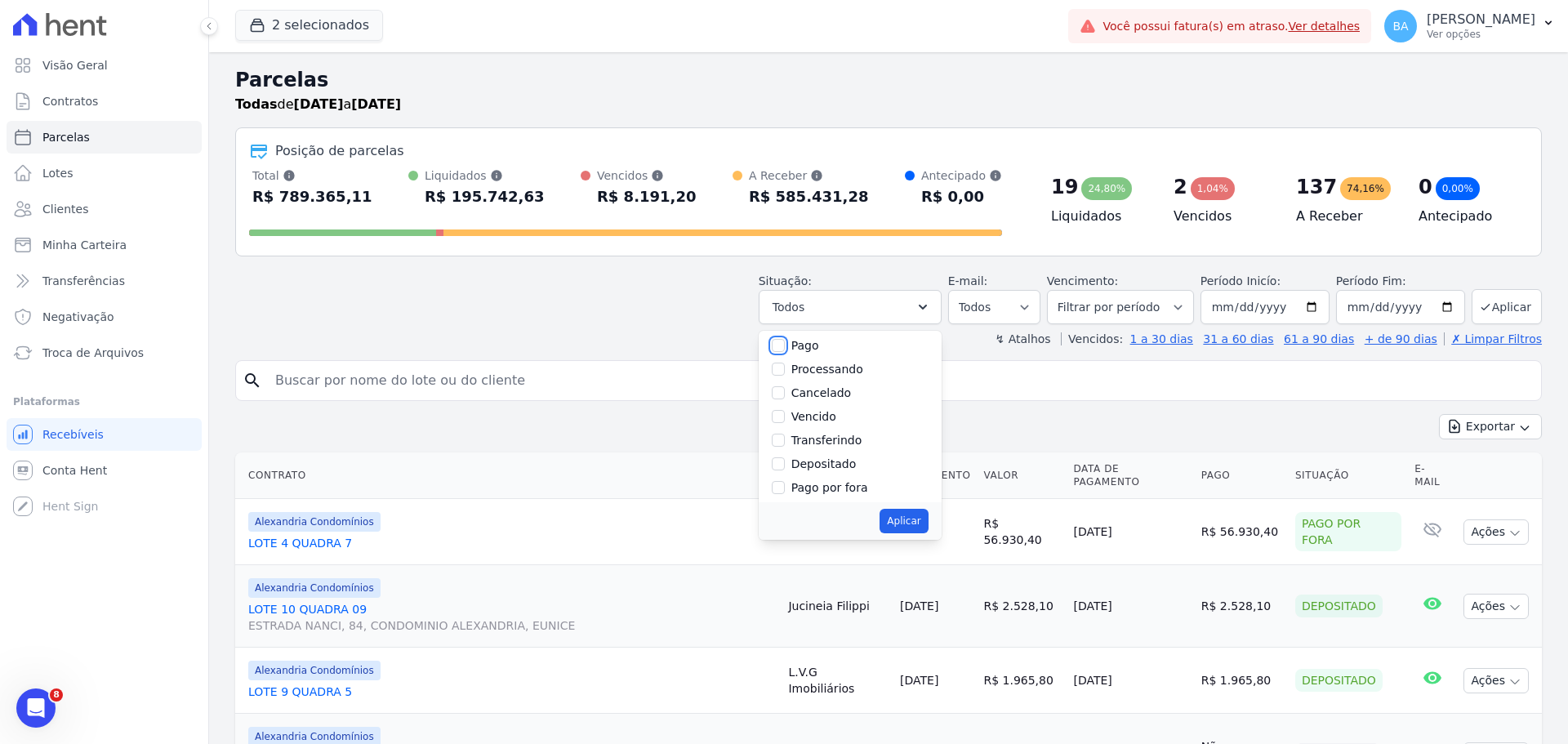
click at [784, 346] on input "Pago" at bounding box center [778, 345] width 13 height 13
checkbox input "true"
click at [784, 390] on input "Cancelado" at bounding box center [778, 392] width 13 height 13
checkbox input "false"
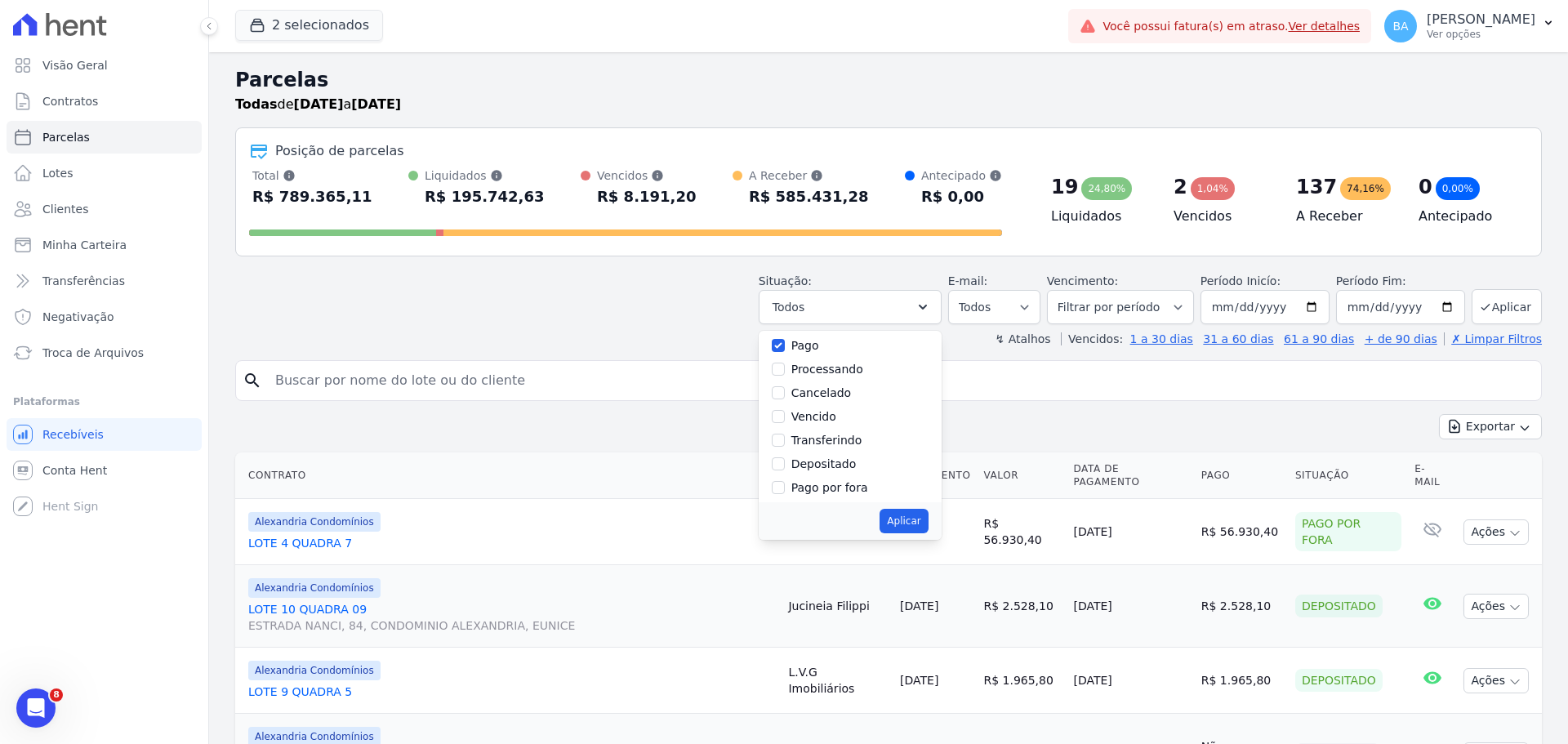
click at [799, 418] on div "Vencido" at bounding box center [849, 417] width 157 height 23
click at [784, 415] on input "Vencido" at bounding box center [778, 416] width 13 height 13
checkbox input "true"
click at [784, 437] on input "Depositado" at bounding box center [778, 436] width 13 height 13
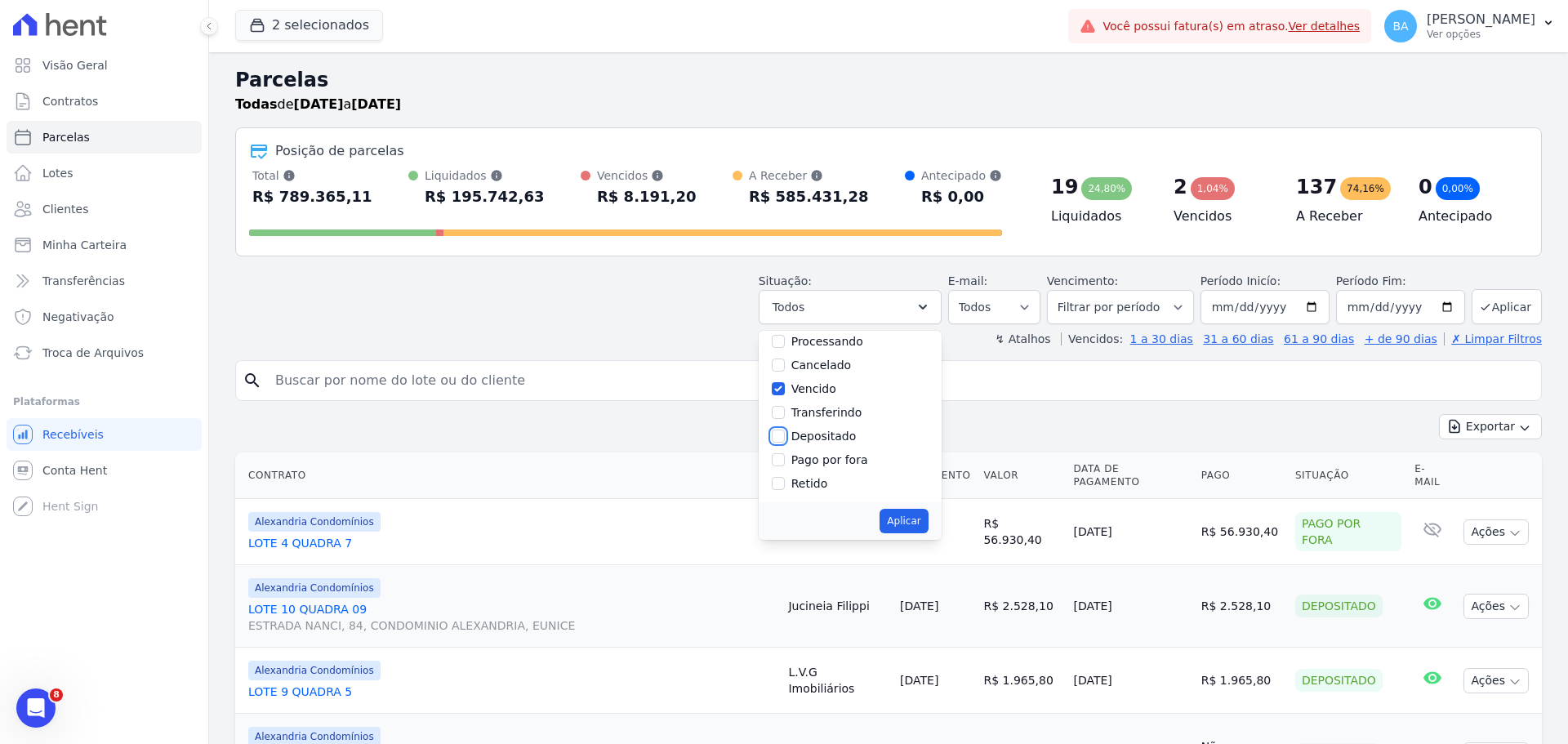
checkbox input "true"
click at [784, 458] on input "Pago por fora" at bounding box center [778, 459] width 13 height 13
checkbox input "true"
click at [926, 514] on button "Aplicar" at bounding box center [904, 521] width 48 height 24
select select "pending"
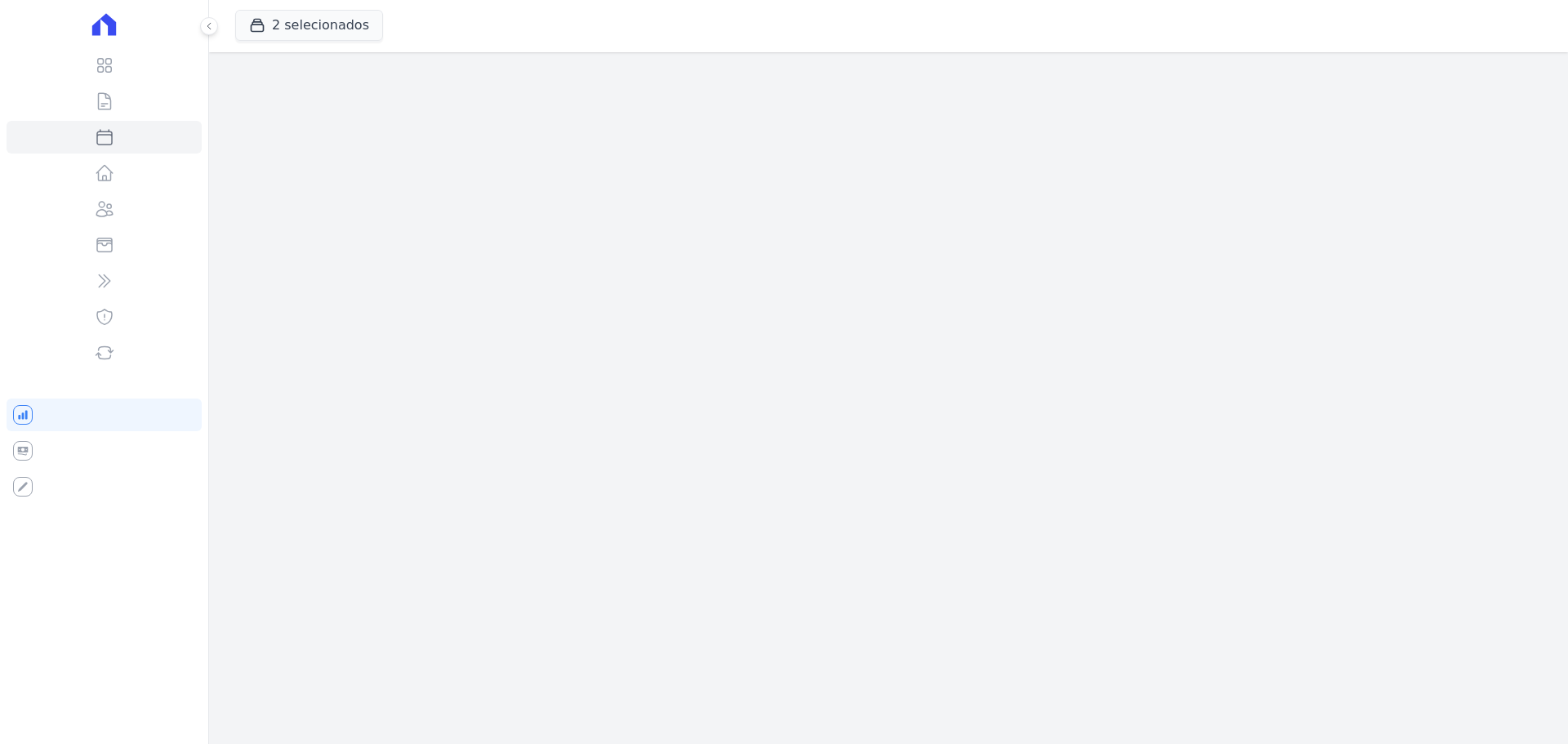
select select
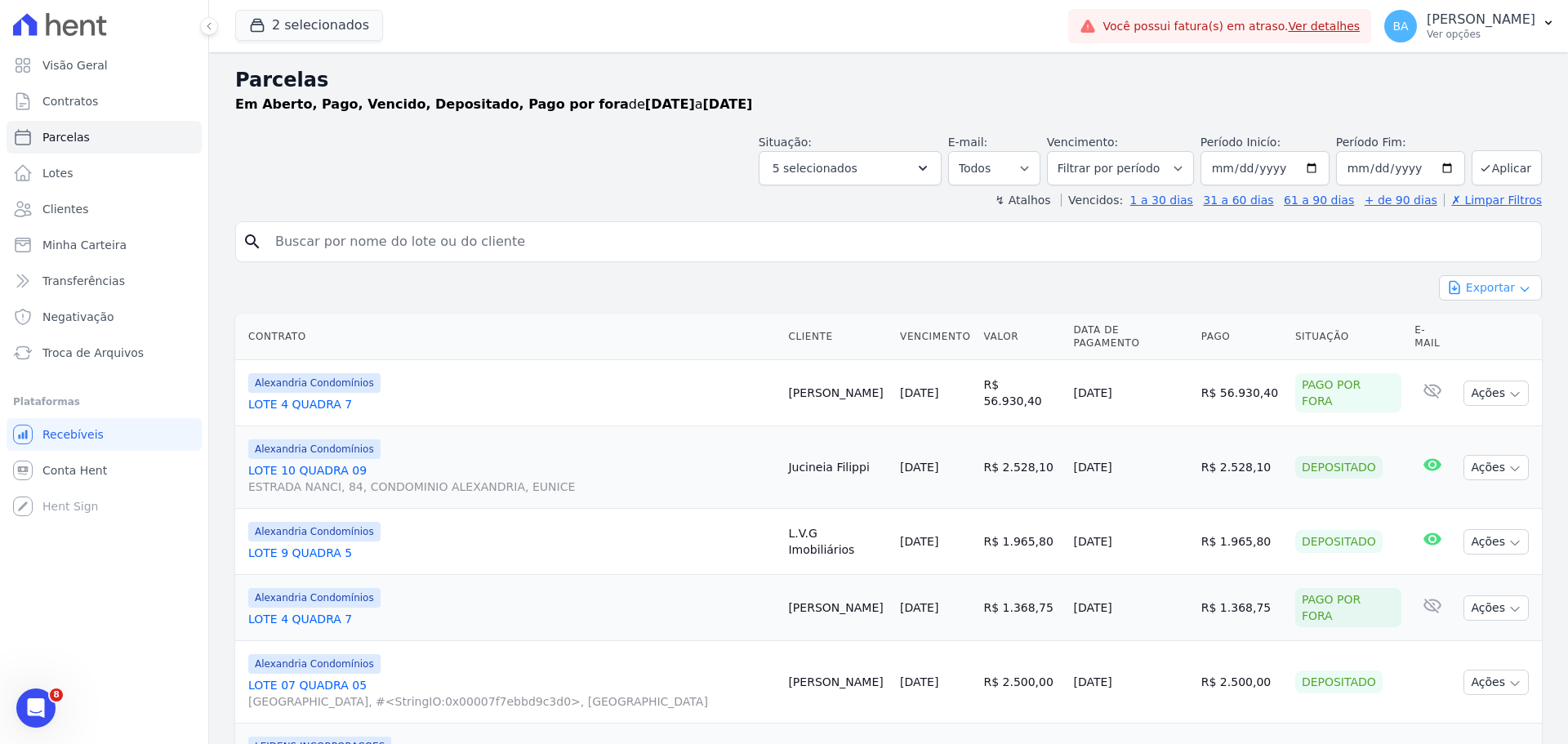
click at [1518, 289] on icon "button" at bounding box center [1524, 288] width 13 height 13
click at [1504, 354] on span "Exportar CSV" at bounding box center [1488, 354] width 87 height 16
